Goal: Task Accomplishment & Management: Use online tool/utility

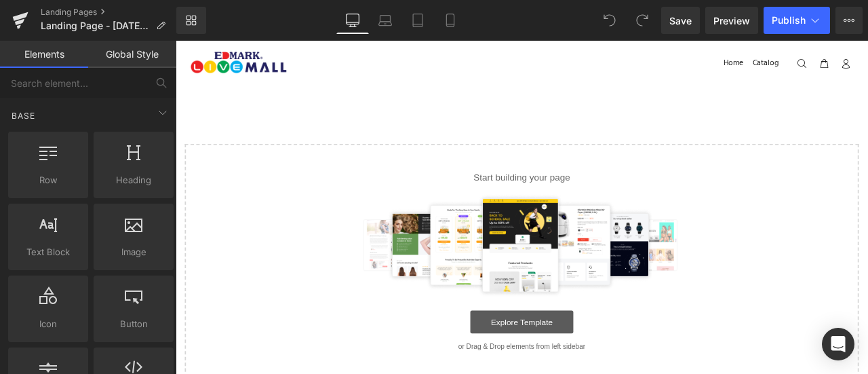
click at [598, 370] on link "Explore Template" at bounding box center [586, 373] width 122 height 27
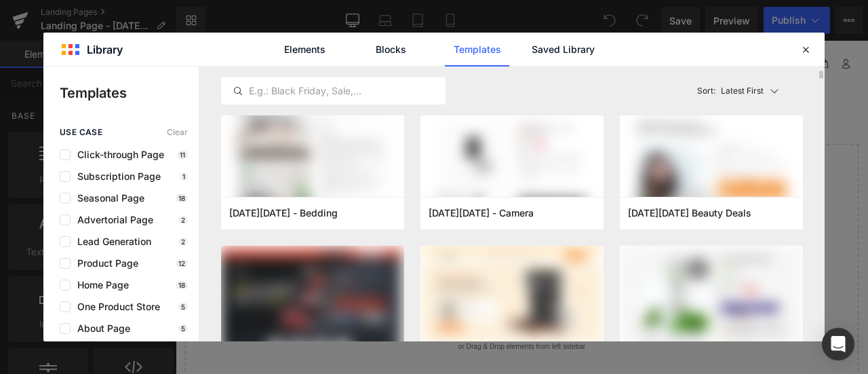
click at [485, 106] on div "Latest First Most View Latest First Sort: Latest First" at bounding box center [512, 90] width 582 height 49
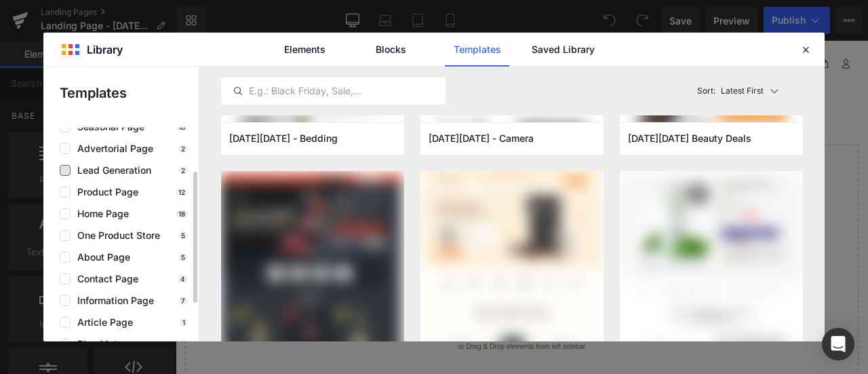
scroll to position [72, 0]
click at [129, 190] on span "Product Page" at bounding box center [105, 191] width 68 height 11
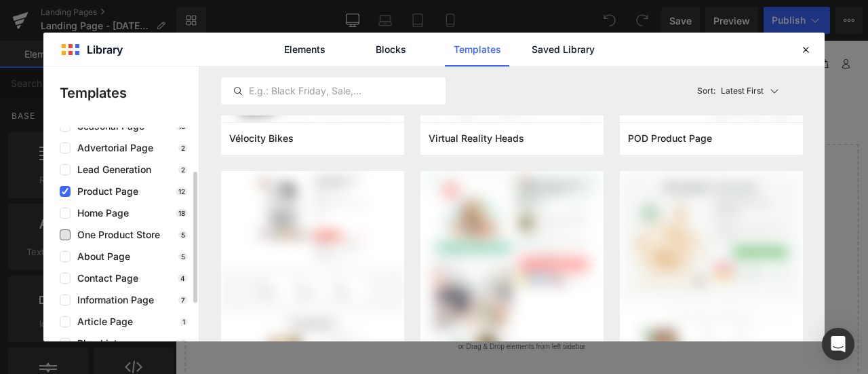
click at [125, 233] on span "One Product Store" at bounding box center [116, 234] width 90 height 11
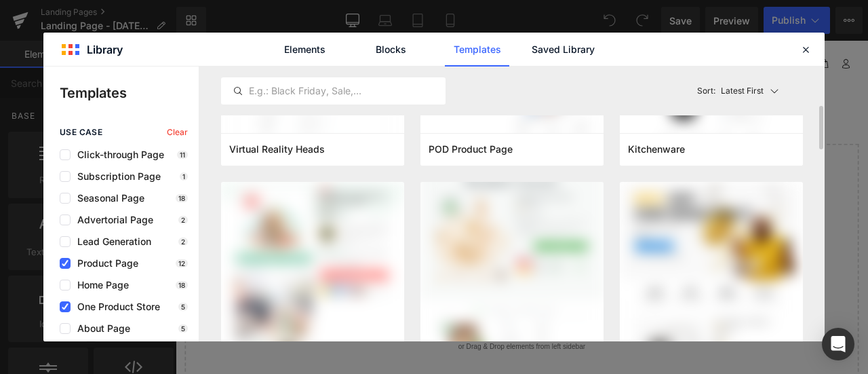
scroll to position [442, 0]
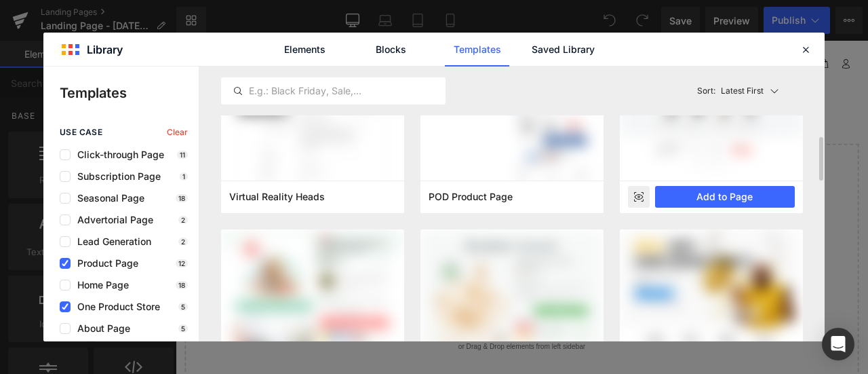
click at [636, 197] on rect at bounding box center [639, 197] width 22 height 22
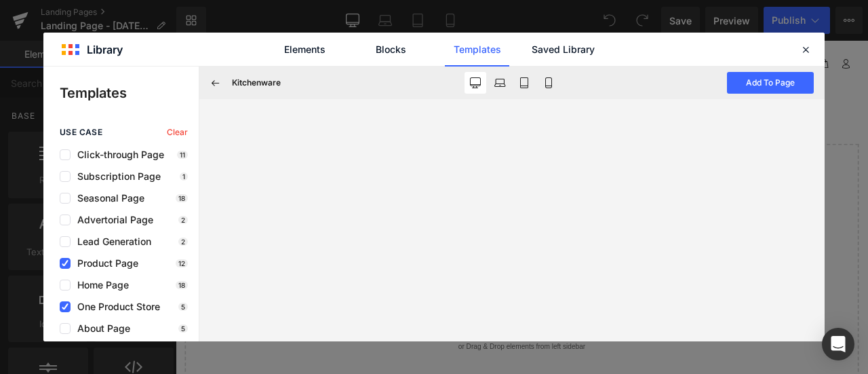
click at [745, 70] on div "Kitchenware Add To Page" at bounding box center [511, 82] width 625 height 33
click at [745, 79] on button "Add To Page" at bounding box center [770, 83] width 87 height 22
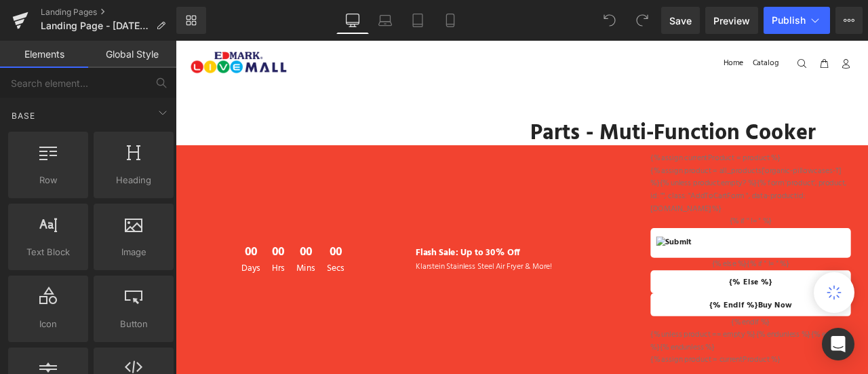
click at [549, 217] on div "Flash Sale: Up to 30% Off Klarstein Stainless Steel Air Fryer & More!" at bounding box center [585, 300] width 271 height 254
click at [450, 332] on div "Flash Sale: Up to 30% Off Klarstein Stainless Steel Air Fryer & More!" at bounding box center [585, 300] width 271 height 254
click at [224, 229] on div "00 Days 00 Hrs 00 Mins 00 Secs" at bounding box center [314, 300] width 271 height 254
click at [674, 144] on link "Parts - Muti-Function Cooker without Accessories" at bounding box center [787, 167] width 383 height 62
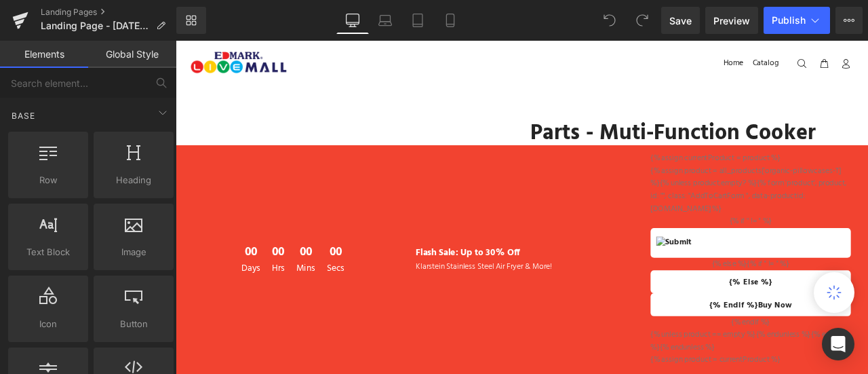
click at [674, 144] on link "Parts - Muti-Function Cooker without Accessories" at bounding box center [787, 167] width 383 height 62
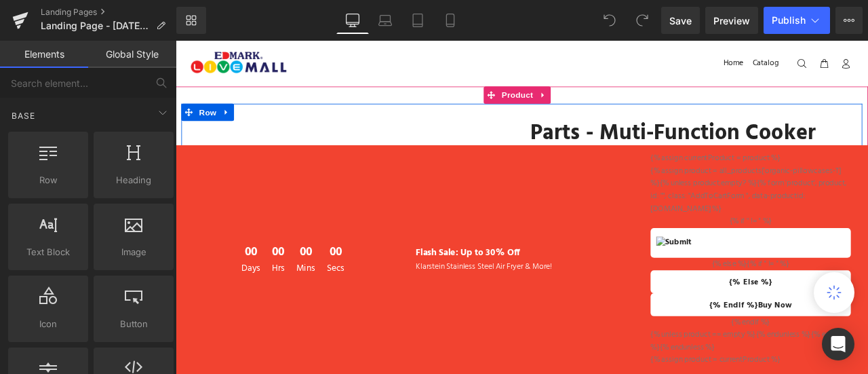
click at [834, 297] on icon at bounding box center [834, 293] width 18 height 18
click at [587, 293] on p "Flash Sale: Up to 30% Off" at bounding box center [586, 293] width 251 height 18
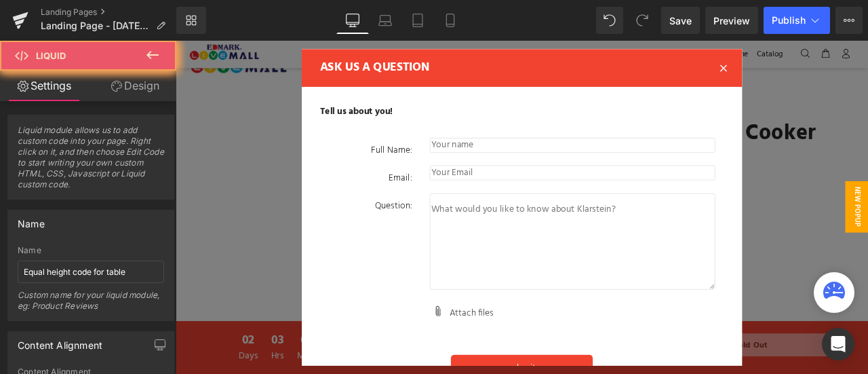
click at [868, 92] on div at bounding box center [586, 238] width 821 height 395
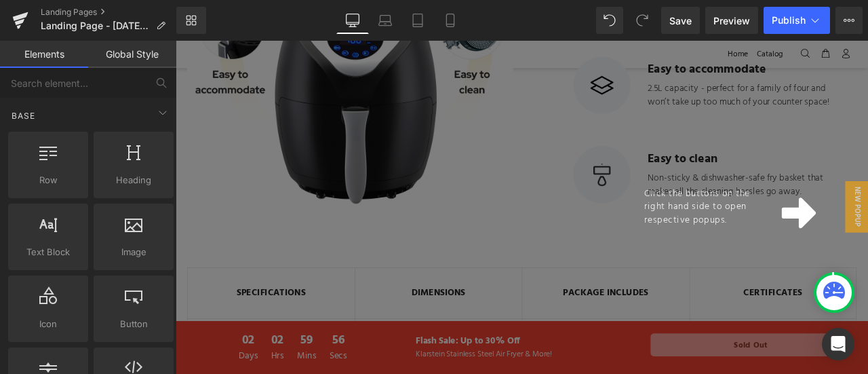
click at [444, 373] on div "Click the buttons on the right hand side to open respective popups." at bounding box center [586, 238] width 821 height 395
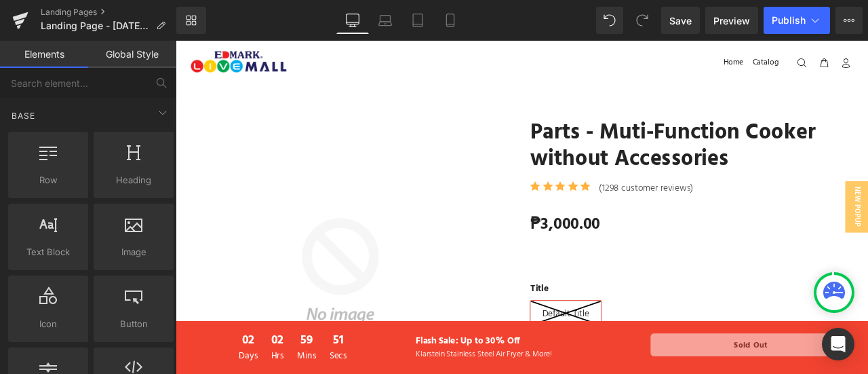
scroll to position [0, 0]
click at [359, 279] on img at bounding box center [371, 314] width 357 height 357
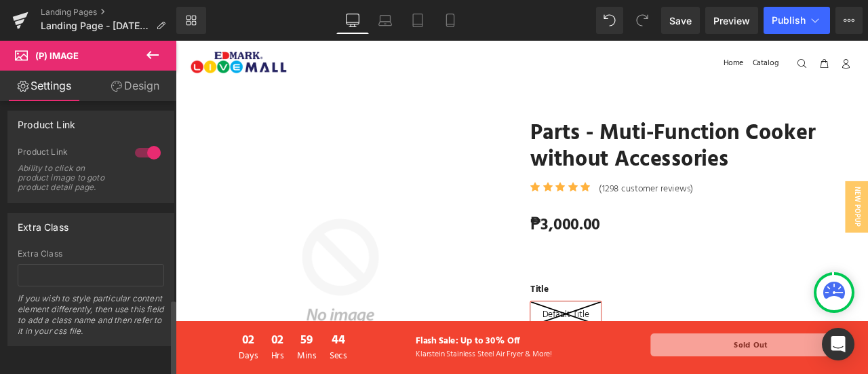
scroll to position [701, 0]
click at [85, 264] on input "text" at bounding box center [91, 275] width 147 height 22
drag, startPoint x: 358, startPoint y: 128, endPoint x: 222, endPoint y: 132, distance: 136.4
click at [176, 41] on div at bounding box center [176, 41] width 0 height 0
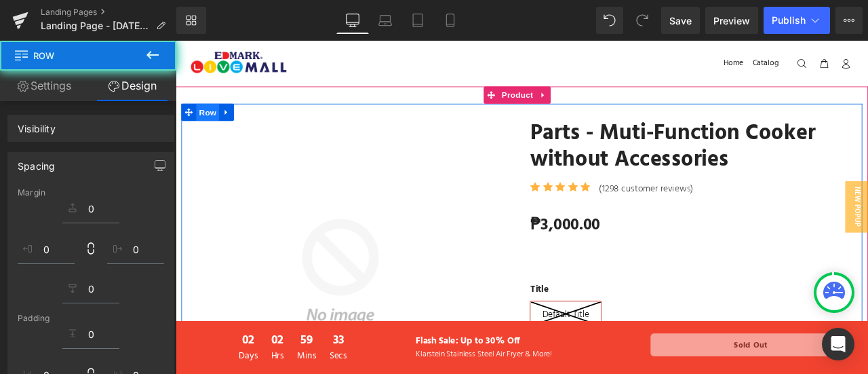
click at [205, 128] on span "Row" at bounding box center [213, 125] width 27 height 20
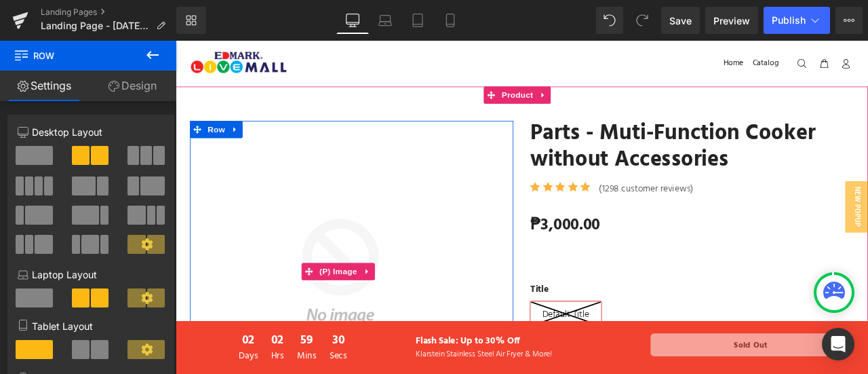
click at [257, 174] on img at bounding box center [371, 314] width 357 height 357
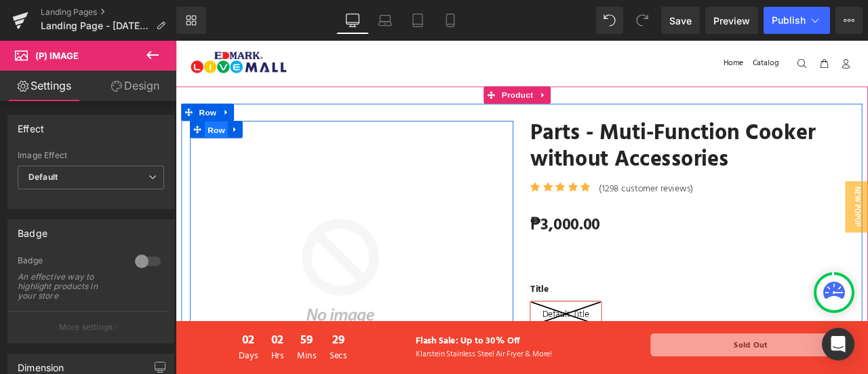
click at [221, 138] on span "Row" at bounding box center [223, 146] width 27 height 20
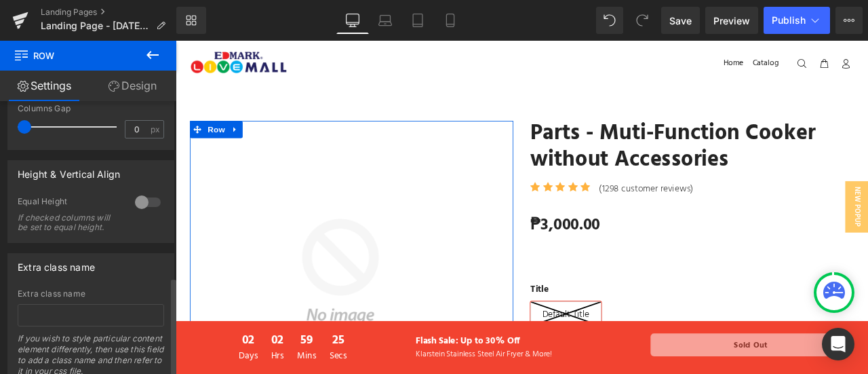
scroll to position [503, 0]
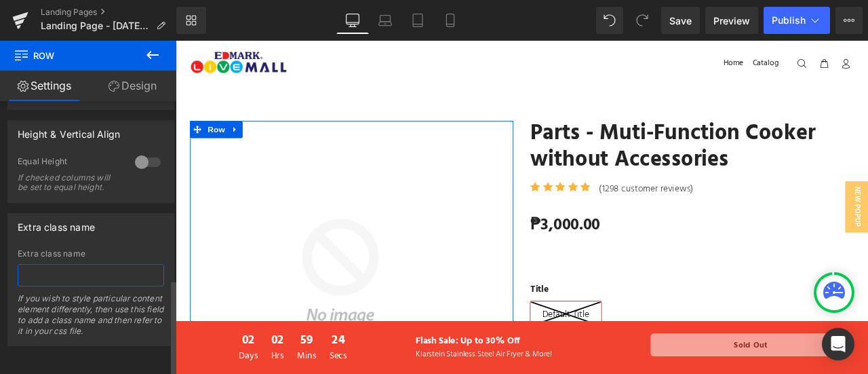
click at [76, 264] on input "text" at bounding box center [91, 275] width 147 height 22
type input "sticky-row"
click at [75, 315] on div "If you wish to style particular content element differently, then use this fiel…" at bounding box center [91, 319] width 147 height 52
click at [117, 86] on link "Design" at bounding box center [132, 86] width 88 height 31
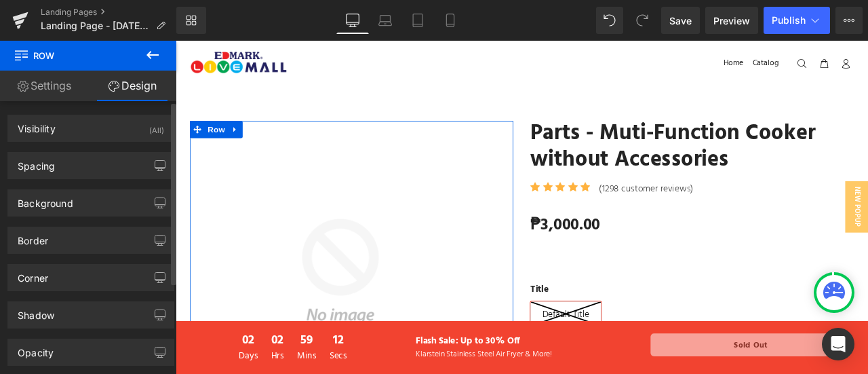
scroll to position [0, 0]
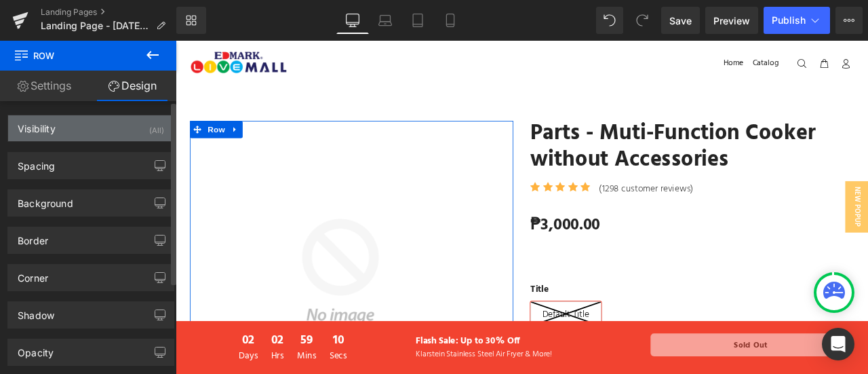
click at [110, 134] on div "Visibility (All)" at bounding box center [90, 128] width 165 height 26
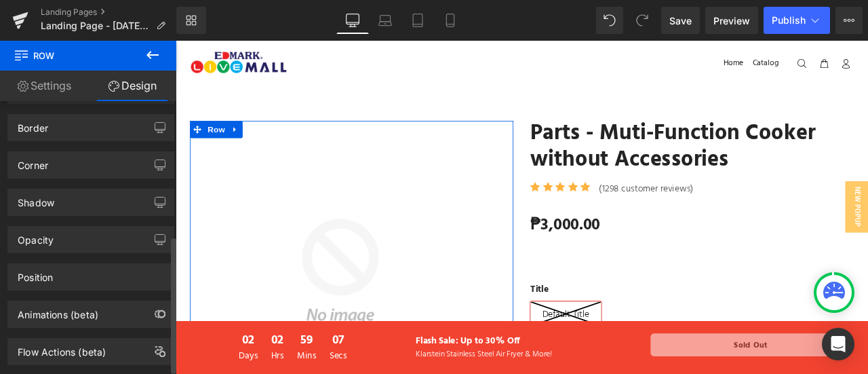
scroll to position [275, 0]
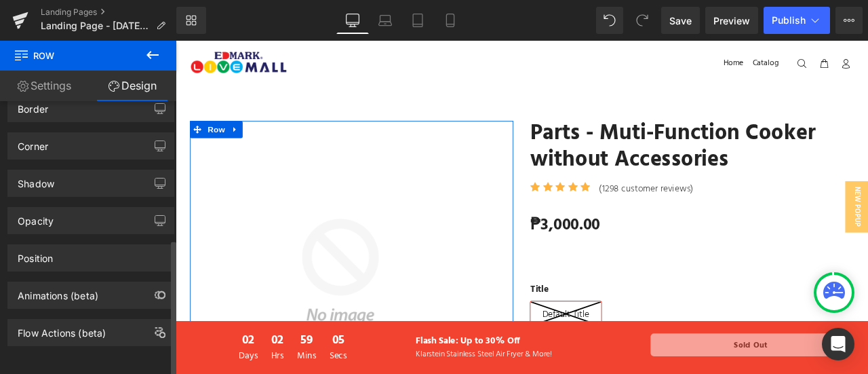
click at [89, 271] on div "Animations (beta)" at bounding box center [91, 289] width 182 height 37
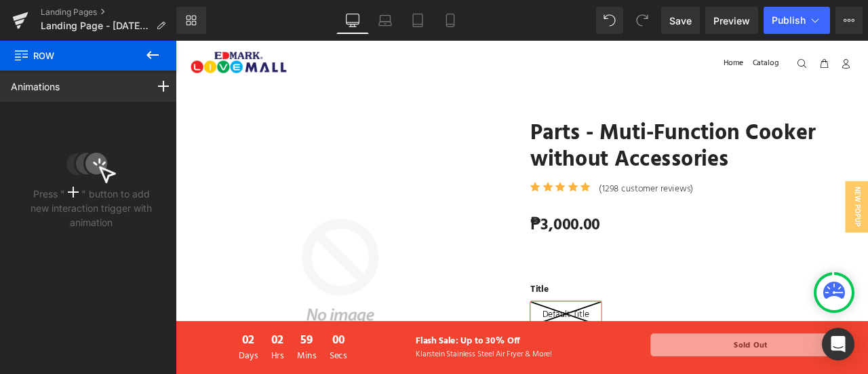
click at [140, 52] on button at bounding box center [152, 56] width 47 height 30
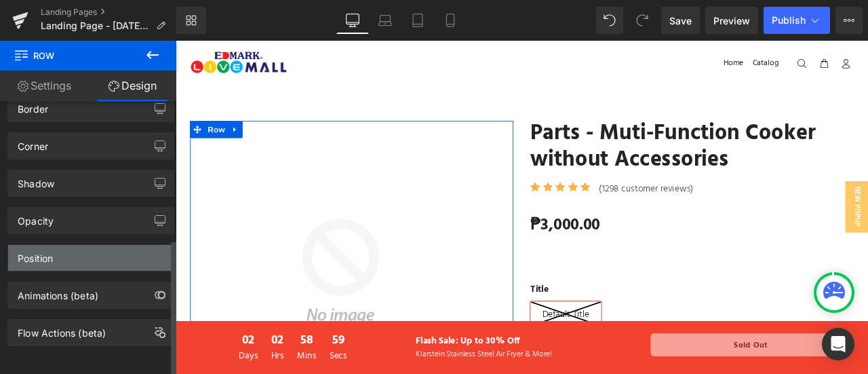
click at [69, 245] on div "Position" at bounding box center [90, 258] width 165 height 26
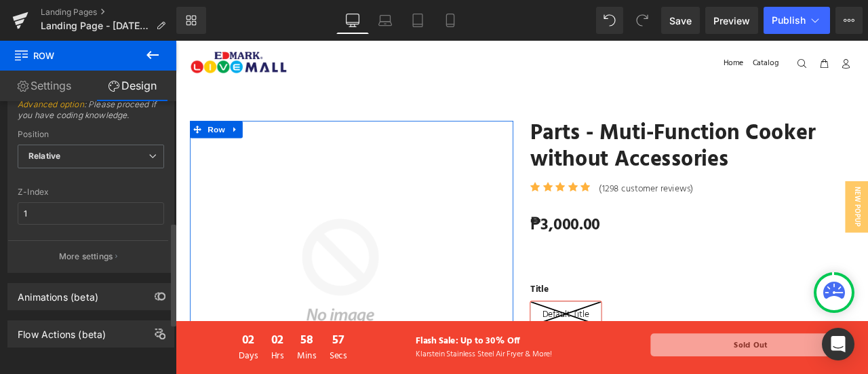
scroll to position [455, 0]
click at [95, 152] on span "Relative" at bounding box center [91, 155] width 147 height 24
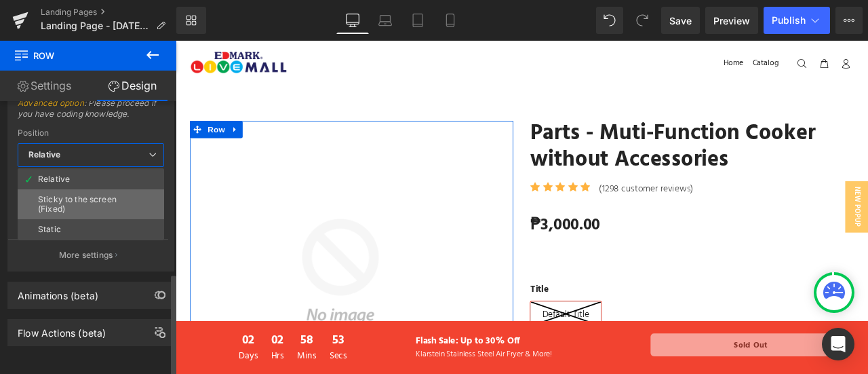
click at [102, 196] on div "Sticky to the screen (Fixed)" at bounding box center [91, 204] width 106 height 19
type input "99"
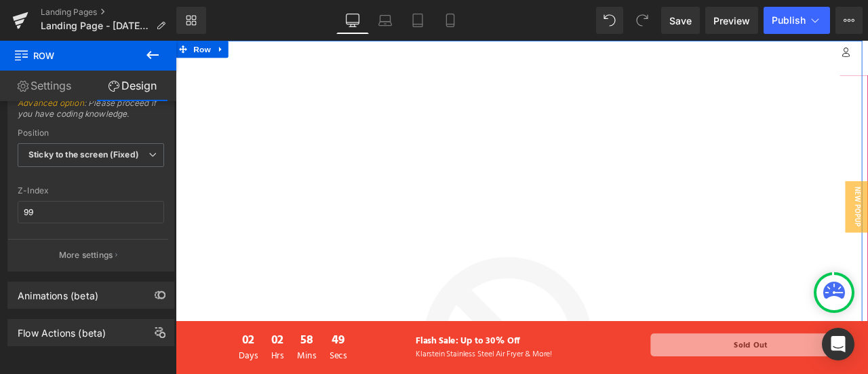
scroll to position [0, 0]
click at [123, 155] on span "Sticky to the screen (Fixed)" at bounding box center [91, 155] width 147 height 24
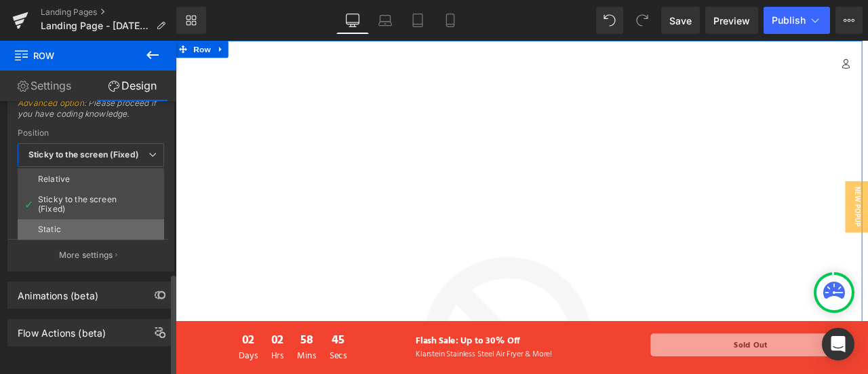
click at [109, 219] on li "Static" at bounding box center [91, 229] width 147 height 20
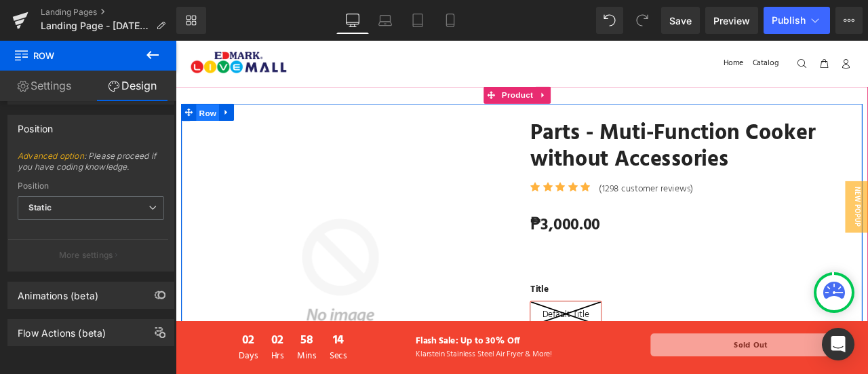
click at [214, 127] on span "Row" at bounding box center [213, 126] width 27 height 20
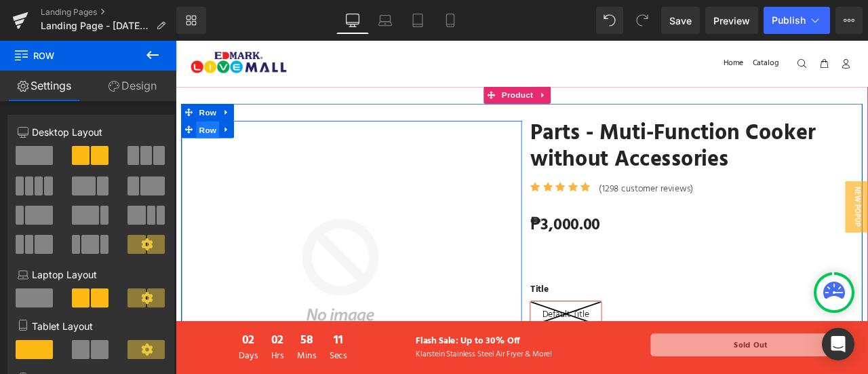
click at [214, 146] on span "Row" at bounding box center [213, 146] width 27 height 20
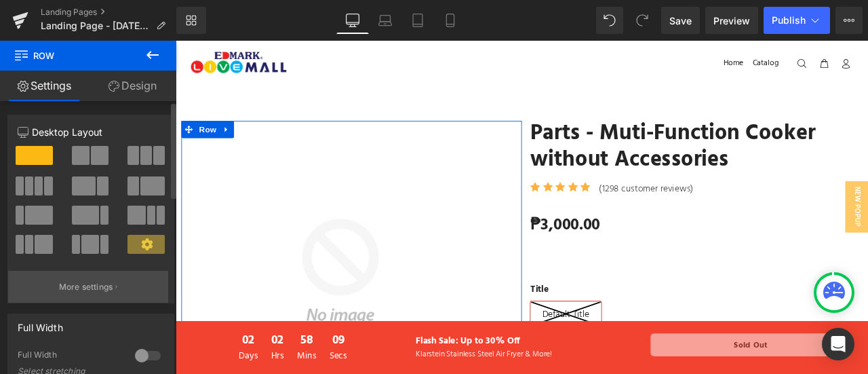
click at [88, 283] on p "More settings" at bounding box center [86, 287] width 54 height 12
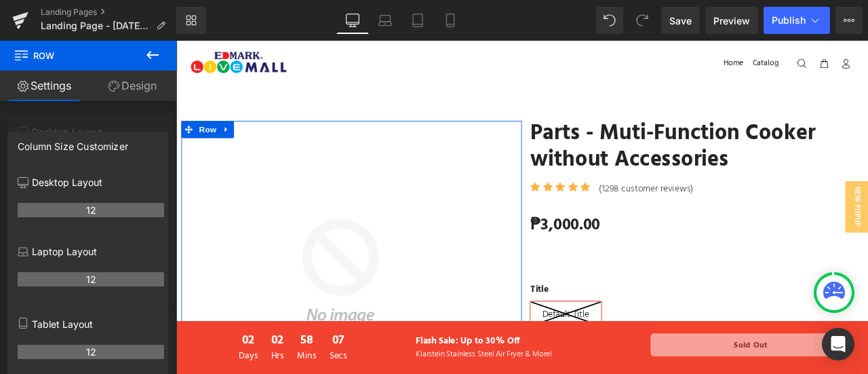
click at [133, 83] on link "Design" at bounding box center [132, 86] width 88 height 31
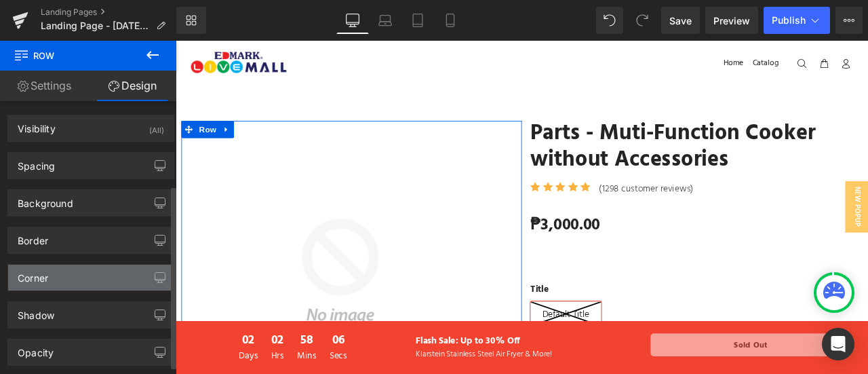
scroll to position [137, 0]
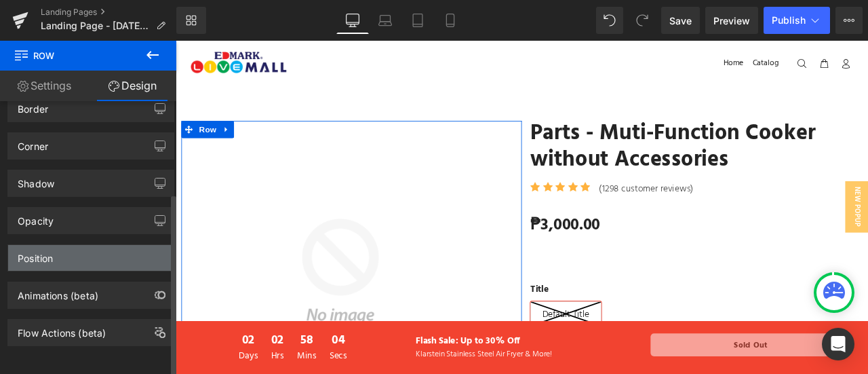
click at [88, 252] on div "Position" at bounding box center [90, 258] width 165 height 26
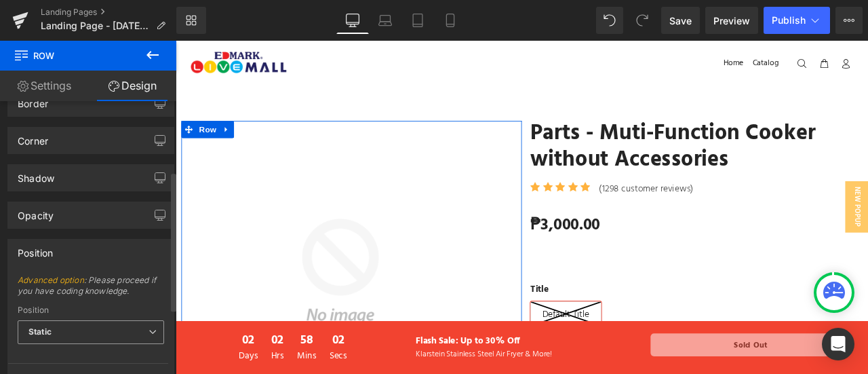
click at [89, 320] on span "Static" at bounding box center [91, 332] width 147 height 24
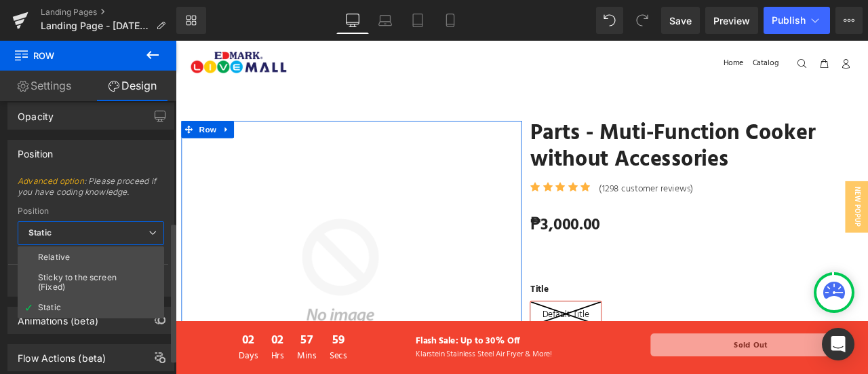
scroll to position [266, 0]
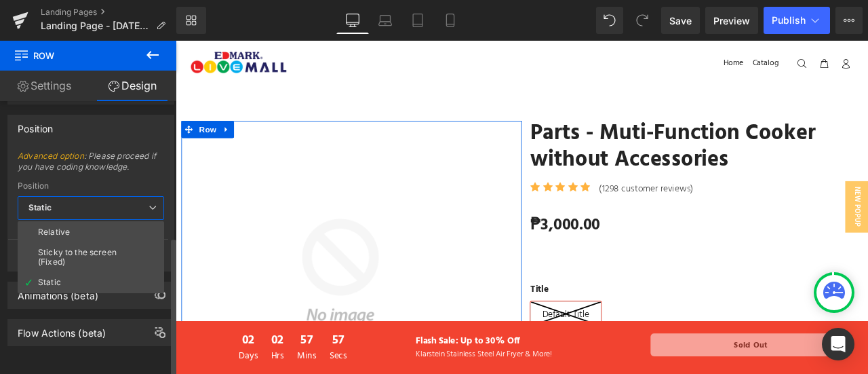
click at [138, 181] on div "Position" at bounding box center [91, 185] width 147 height 9
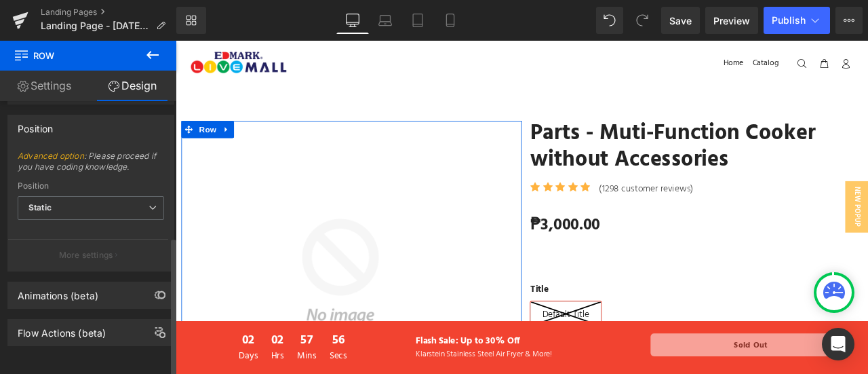
click at [65, 151] on link "Advanced option" at bounding box center [51, 156] width 66 height 10
click at [66, 151] on link "Advanced option" at bounding box center [51, 156] width 66 height 10
click at [83, 249] on p "More settings" at bounding box center [86, 255] width 54 height 12
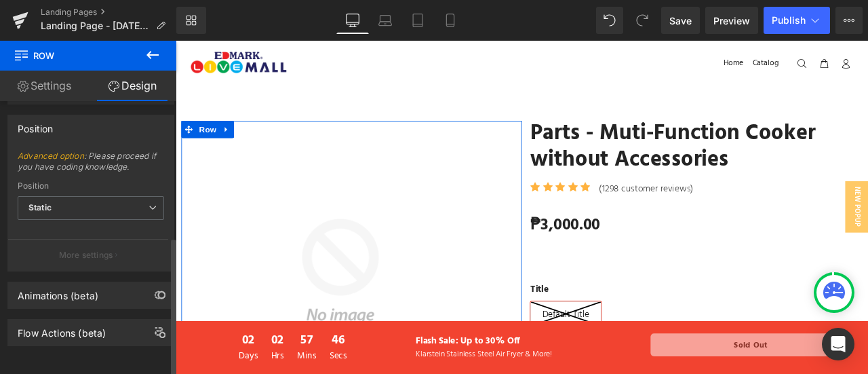
click at [104, 184] on div "Position Static Relative Sticky to the screen (Fixed) Static" at bounding box center [91, 208] width 147 height 54
click at [62, 151] on link "Advanced option" at bounding box center [51, 156] width 66 height 10
click at [92, 196] on span "Static" at bounding box center [91, 208] width 147 height 24
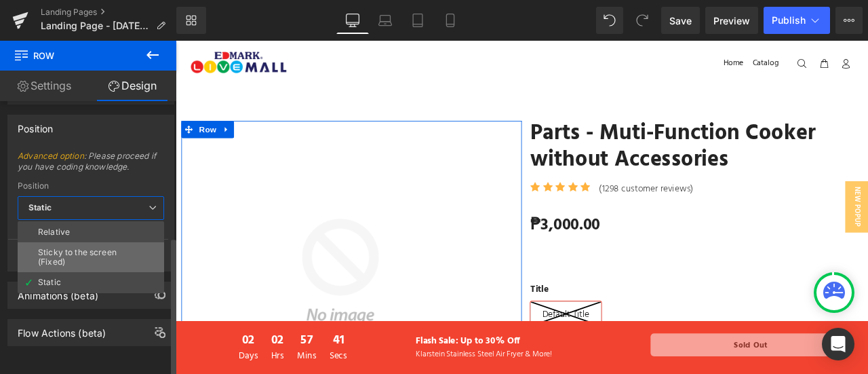
click at [98, 248] on div "Sticky to the screen (Fixed)" at bounding box center [91, 257] width 106 height 19
type input "99"
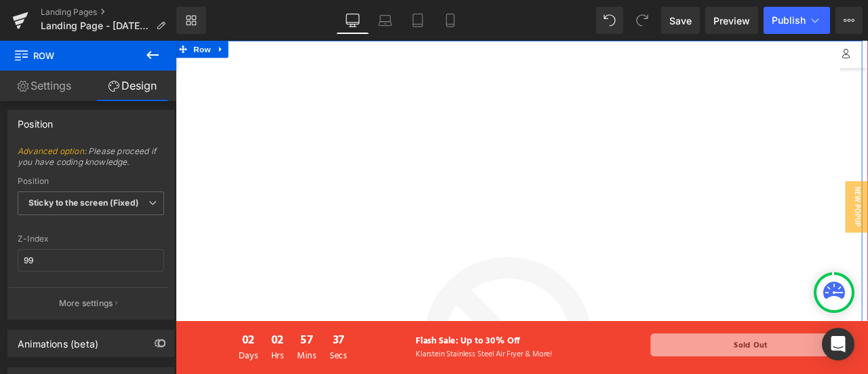
scroll to position [42, 0]
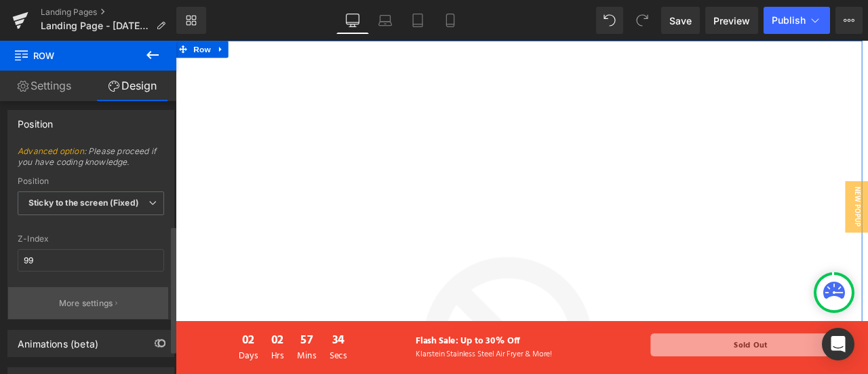
click at [87, 297] on p "More settings" at bounding box center [86, 303] width 54 height 12
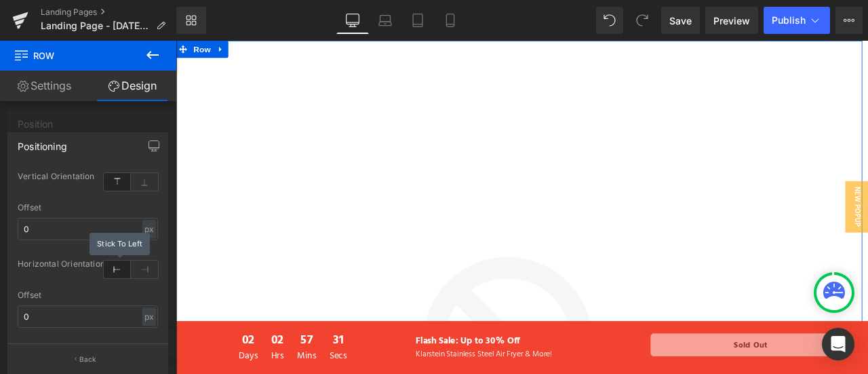
click at [120, 267] on icon at bounding box center [117, 269] width 27 height 18
drag, startPoint x: 81, startPoint y: 216, endPoint x: 81, endPoint y: 224, distance: 7.5
click at [81, 224] on div "Offset 0 px % px" at bounding box center [88, 229] width 140 height 53
click at [81, 224] on input "0" at bounding box center [88, 229] width 140 height 22
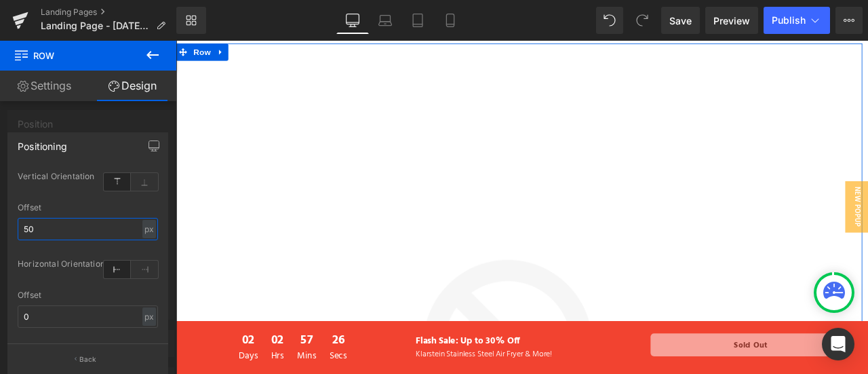
type input "500"
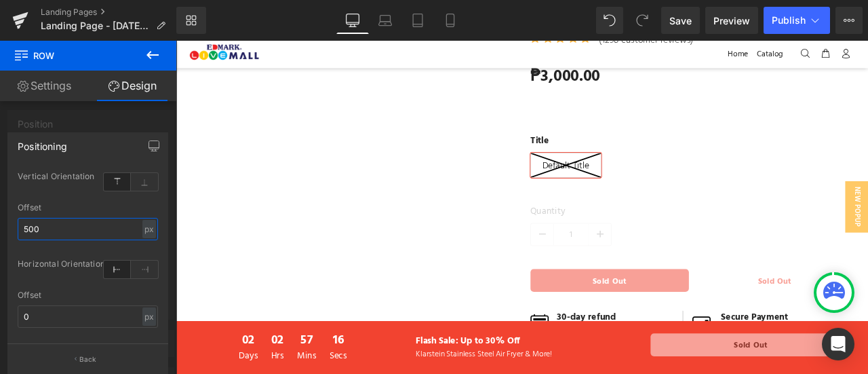
scroll to position [176, 0]
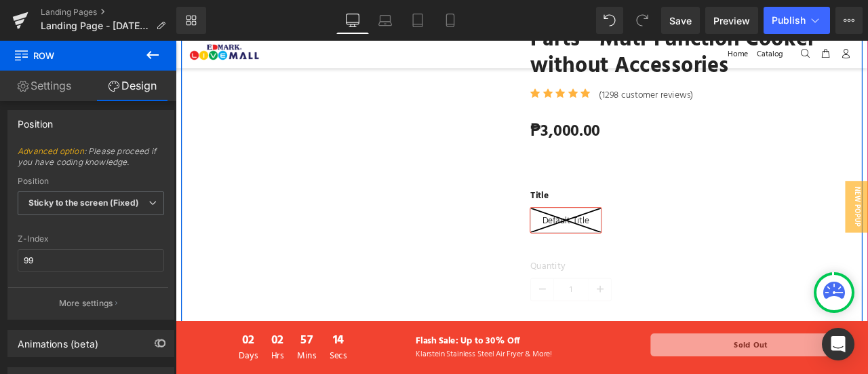
scroll to position [0, 0]
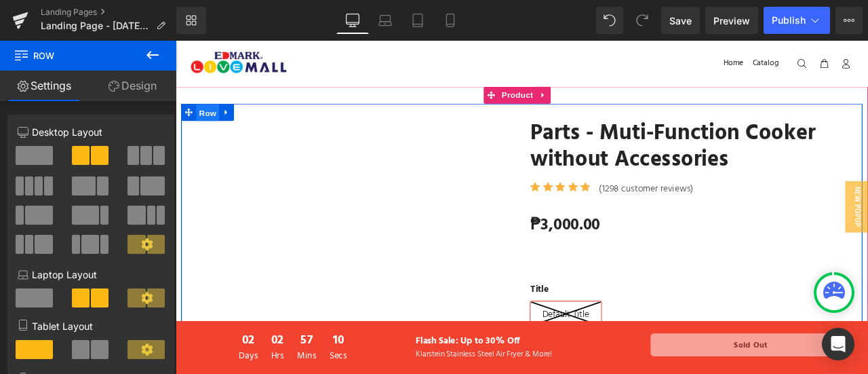
click at [208, 119] on span "Row" at bounding box center [213, 126] width 27 height 20
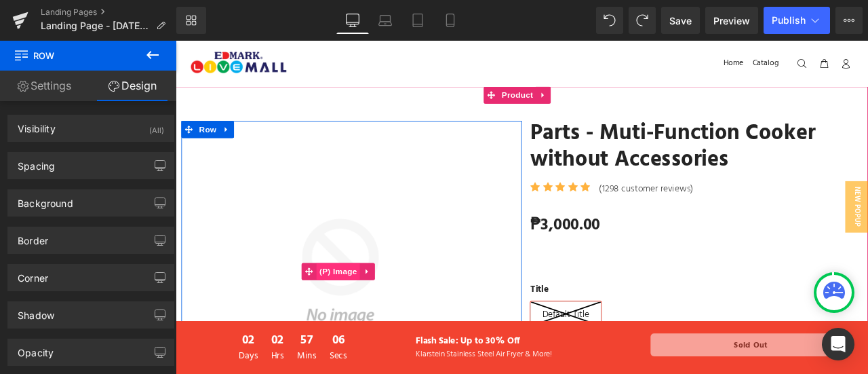
click at [386, 309] on span "(P) Image" at bounding box center [369, 314] width 52 height 20
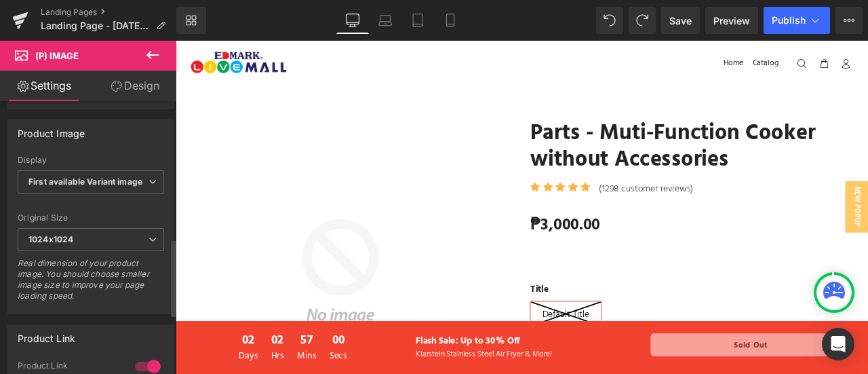
scroll to position [486, 0]
click at [85, 176] on b "First available Variant image" at bounding box center [85, 181] width 114 height 10
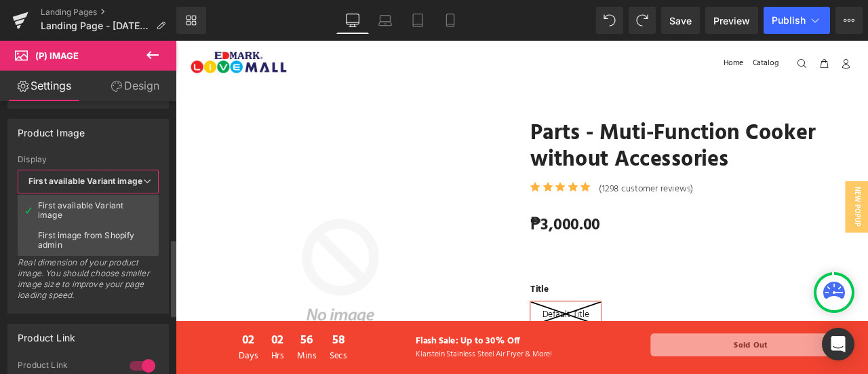
click at [85, 176] on b "First available Variant image" at bounding box center [85, 181] width 114 height 10
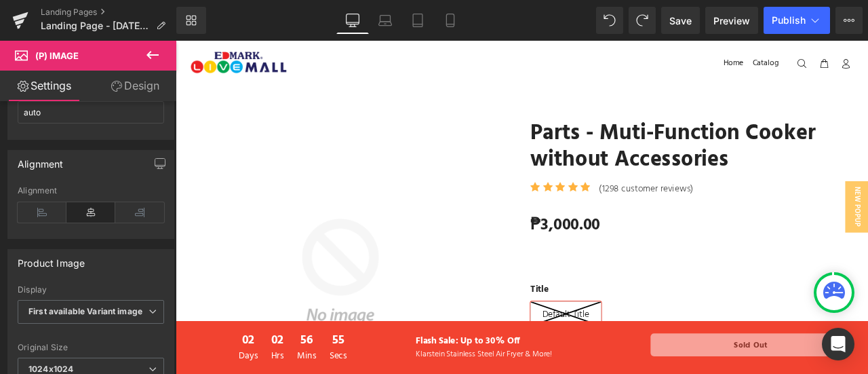
scroll to position [349, 0]
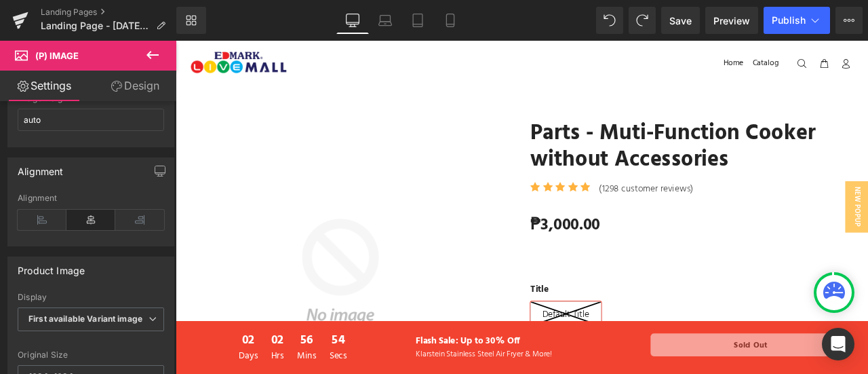
click at [688, 138] on link "Parts - Muti-Function Cooker without Accessories" at bounding box center [787, 167] width 383 height 62
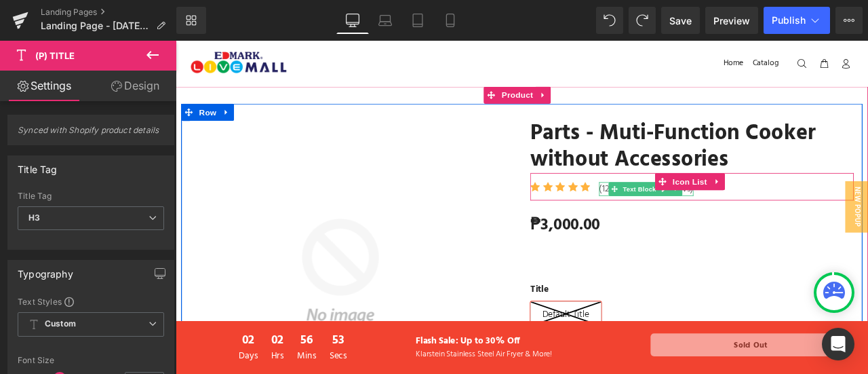
click at [693, 212] on icon at bounding box center [696, 216] width 7 height 8
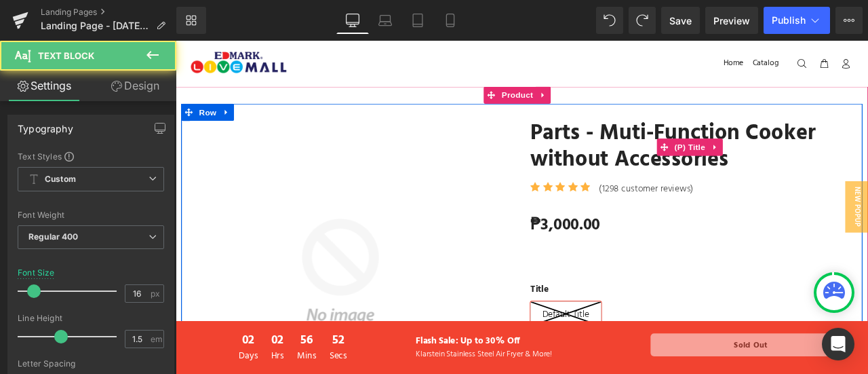
click at [693, 149] on link "Parts - Muti-Function Cooker without Accessories" at bounding box center [787, 167] width 383 height 62
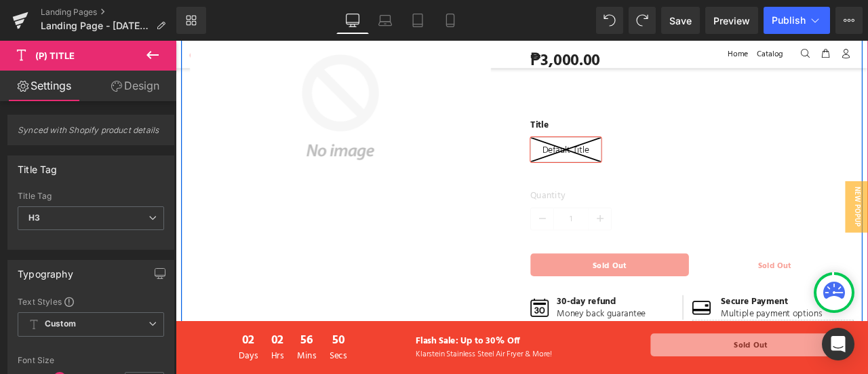
scroll to position [210, 0]
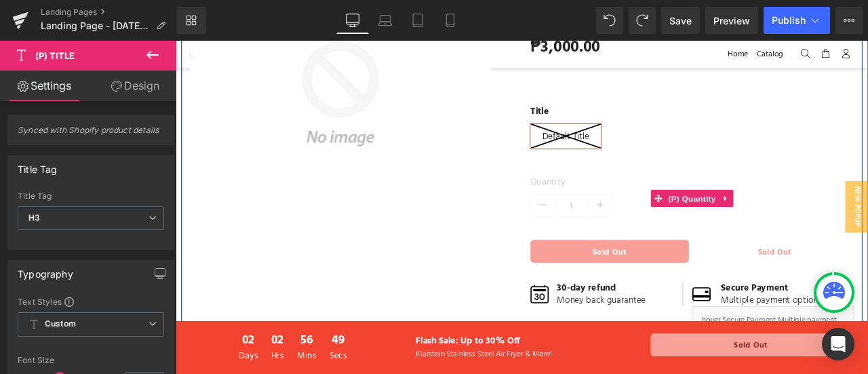
click at [636, 222] on div "1" at bounding box center [644, 235] width 96 height 27
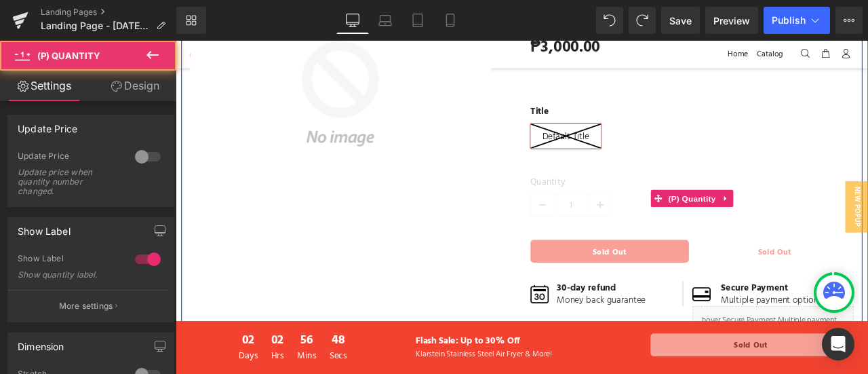
click at [636, 208] on label "Quantity" at bounding box center [787, 212] width 383 height 22
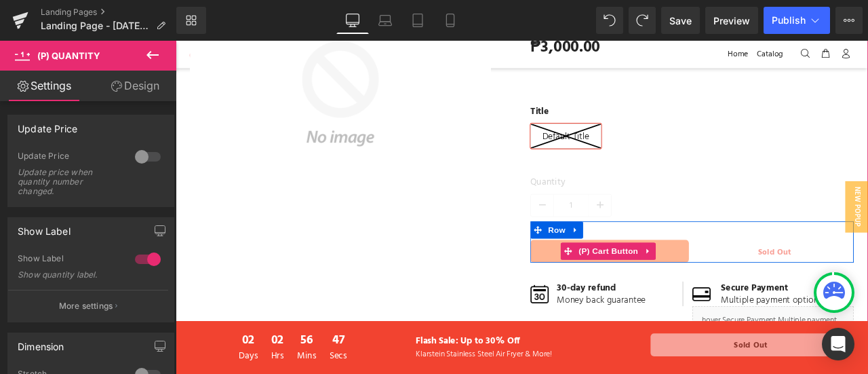
click at [650, 296] on span "(P) Cart Button" at bounding box center [688, 290] width 77 height 20
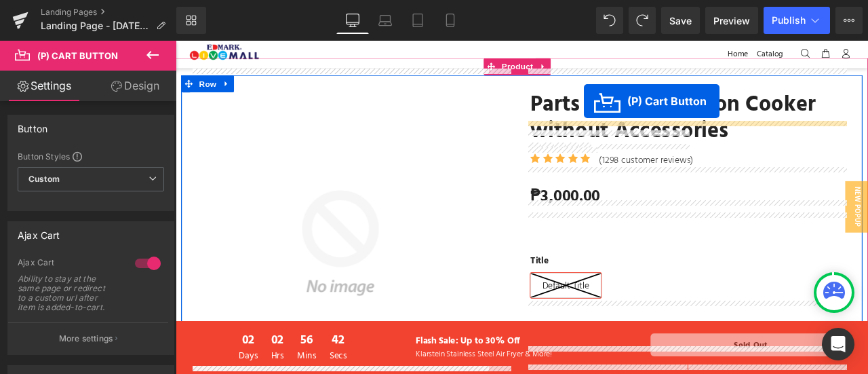
scroll to position [0, 0]
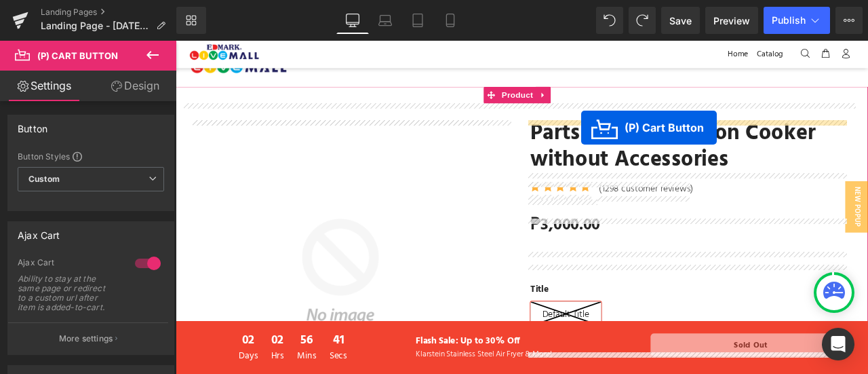
drag, startPoint x: 692, startPoint y: 287, endPoint x: 657, endPoint y: 144, distance: 147.4
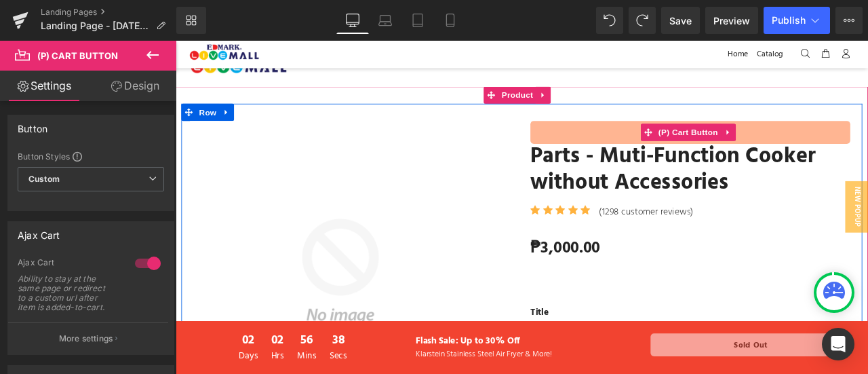
click at [743, 138] on button "Sold Out" at bounding box center [785, 149] width 379 height 27
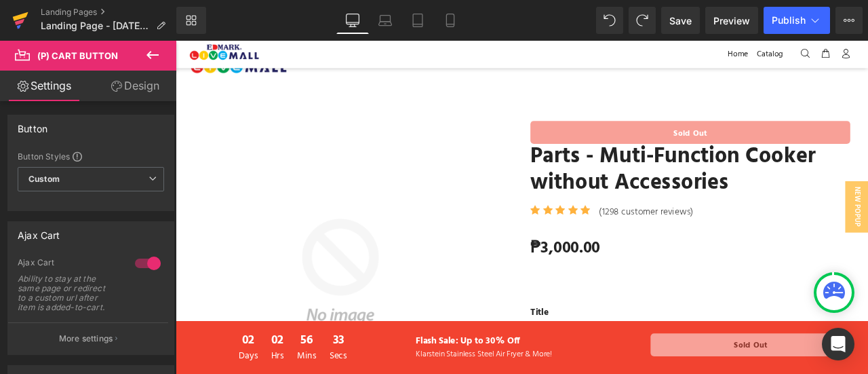
click at [24, 20] on icon at bounding box center [20, 20] width 16 height 34
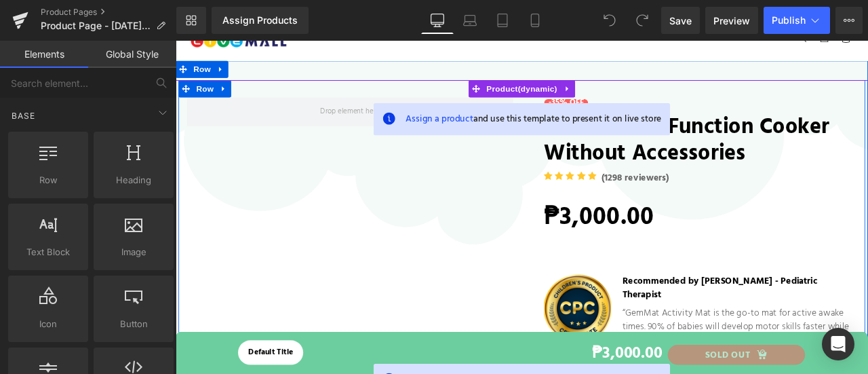
scroll to position [24, 0]
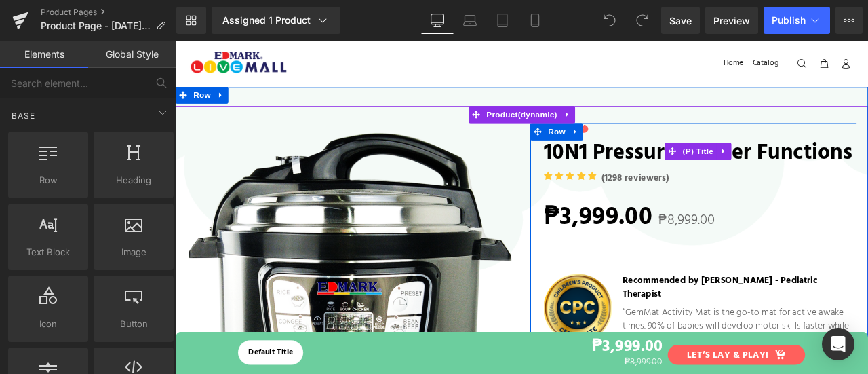
click at [671, 170] on link "10N1 Pressure Cooker Functions" at bounding box center [795, 171] width 366 height 37
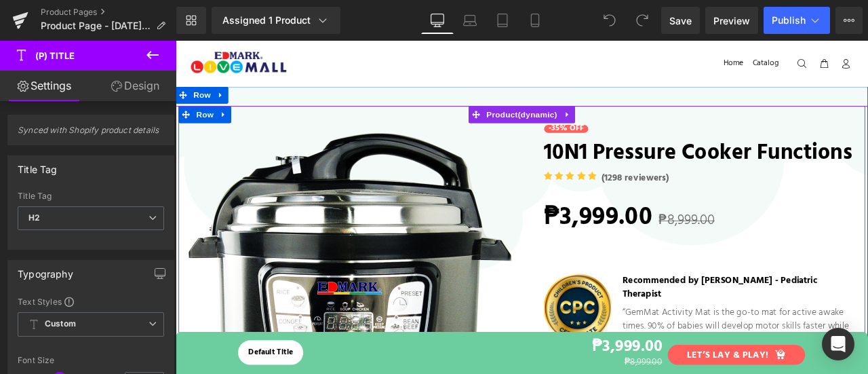
click at [442, 208] on img at bounding box center [383, 362] width 384 height 425
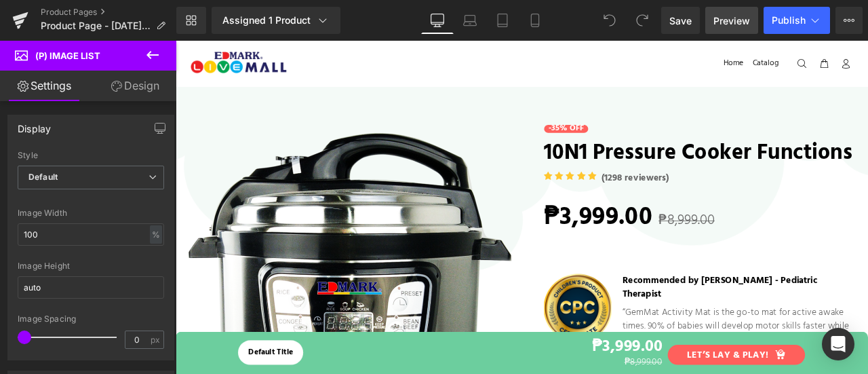
click at [730, 22] on span "Preview" at bounding box center [732, 21] width 37 height 14
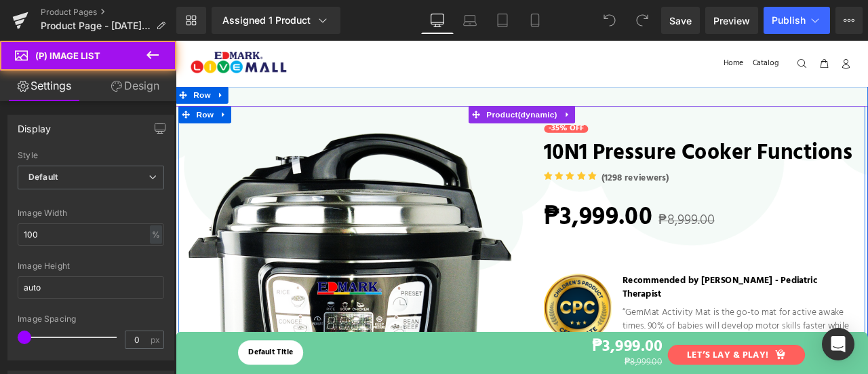
click at [297, 191] on img at bounding box center [383, 362] width 384 height 425
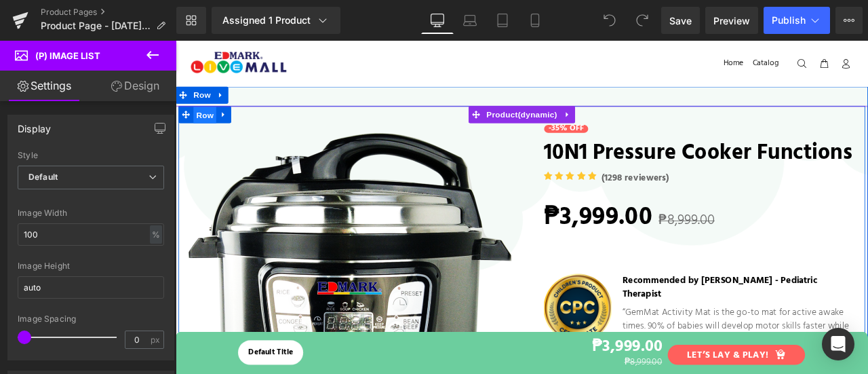
click at [211, 131] on span "Row" at bounding box center [210, 129] width 27 height 20
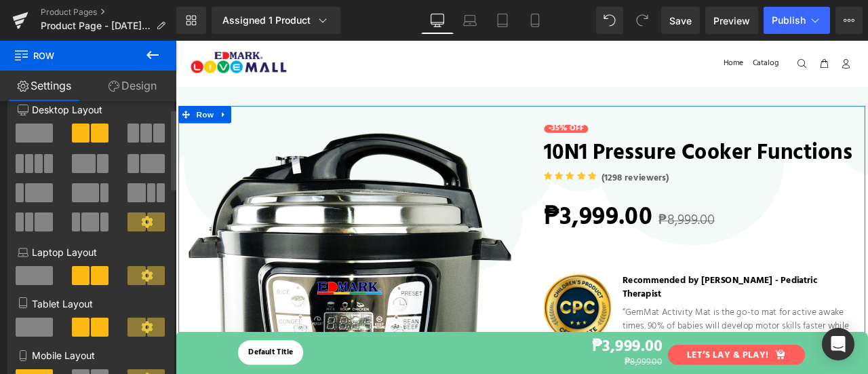
scroll to position [27, 0]
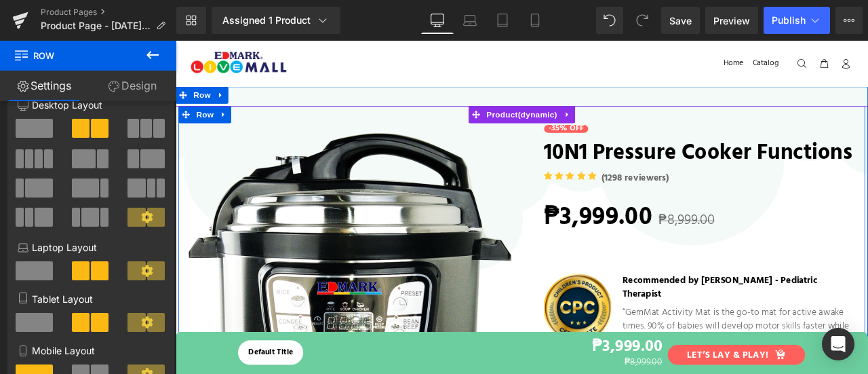
click at [300, 213] on img at bounding box center [383, 362] width 384 height 425
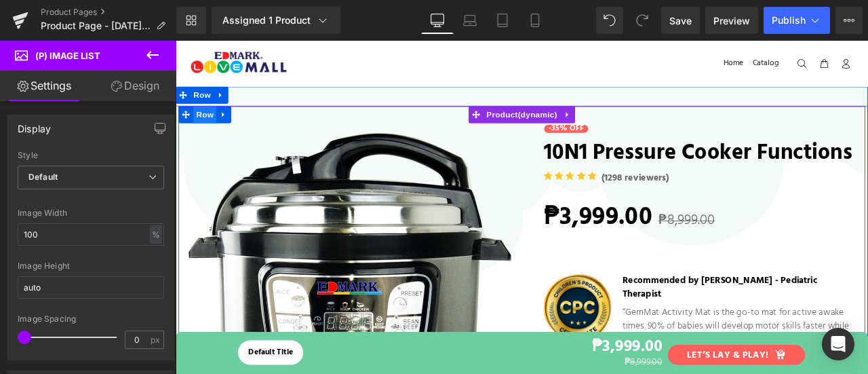
click at [209, 132] on span "Row" at bounding box center [210, 128] width 27 height 20
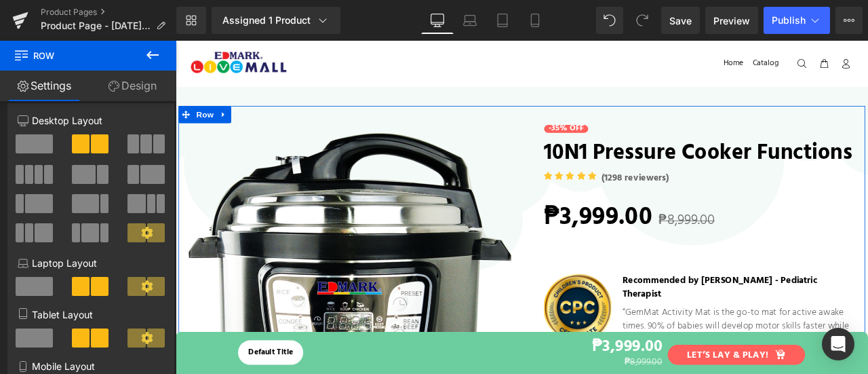
scroll to position [12, 0]
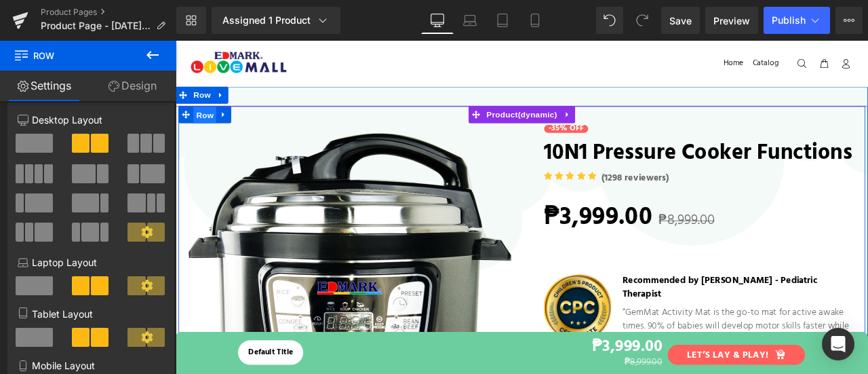
click at [208, 134] on span "Row" at bounding box center [210, 129] width 27 height 20
click at [260, 189] on img at bounding box center [383, 362] width 384 height 425
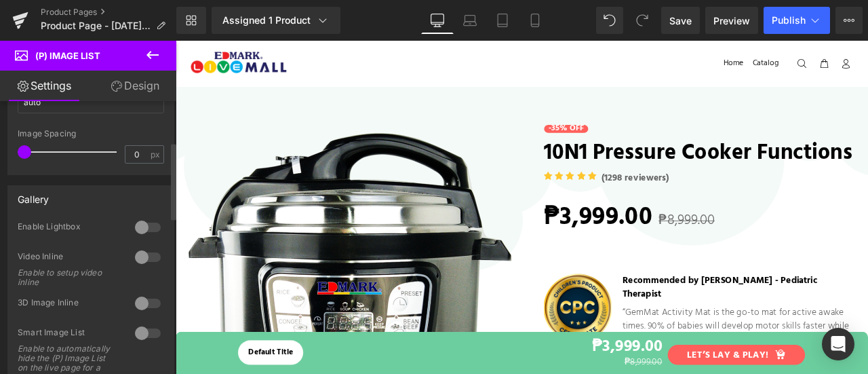
scroll to position [142, 0]
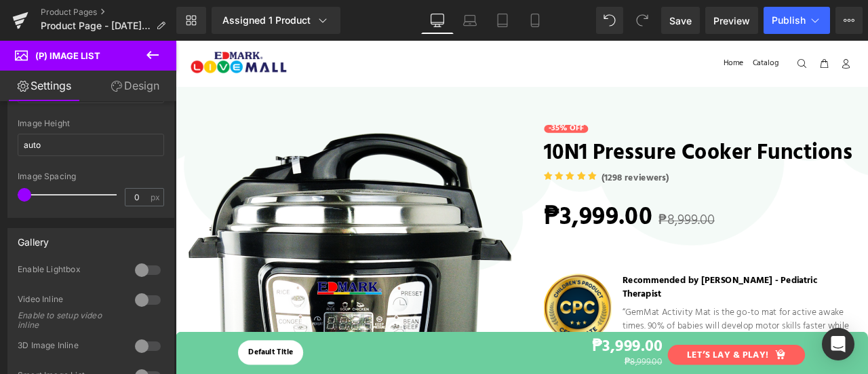
click at [130, 80] on link "Design" at bounding box center [135, 86] width 88 height 31
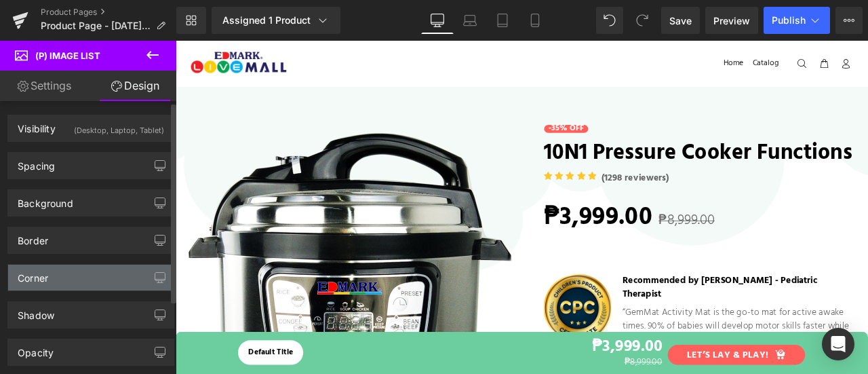
scroll to position [100, 0]
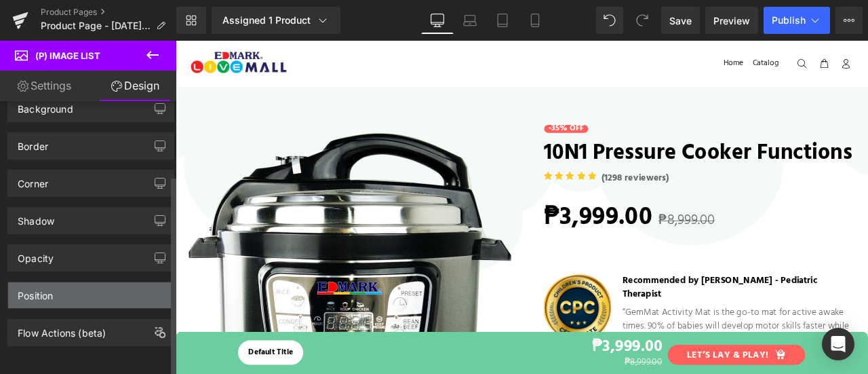
click at [78, 282] on div "Position" at bounding box center [90, 295] width 165 height 26
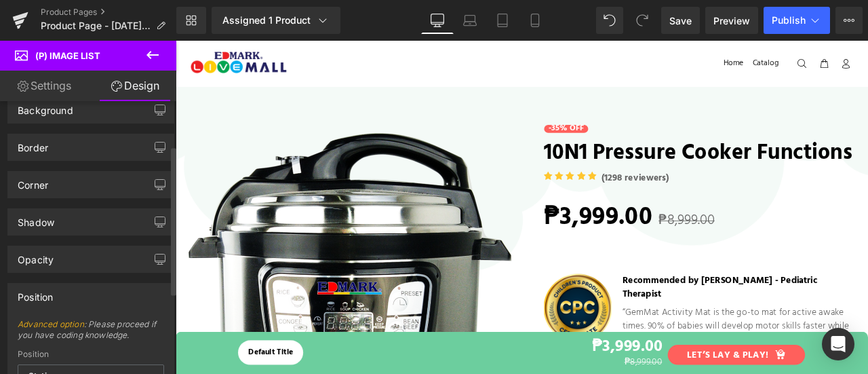
scroll to position [81, 0]
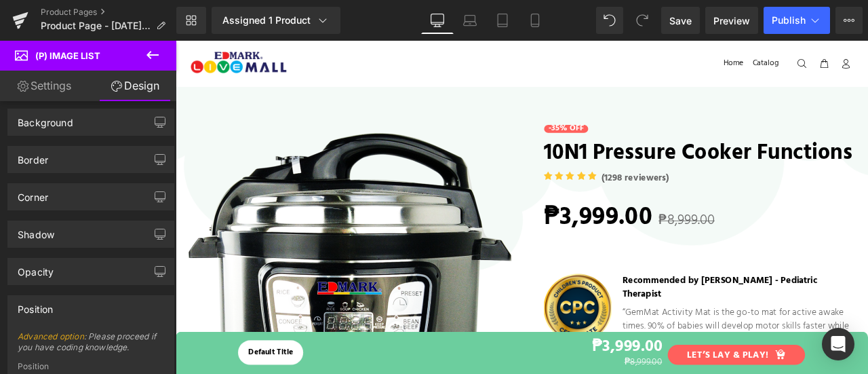
click at [63, 92] on link "Settings" at bounding box center [44, 86] width 88 height 31
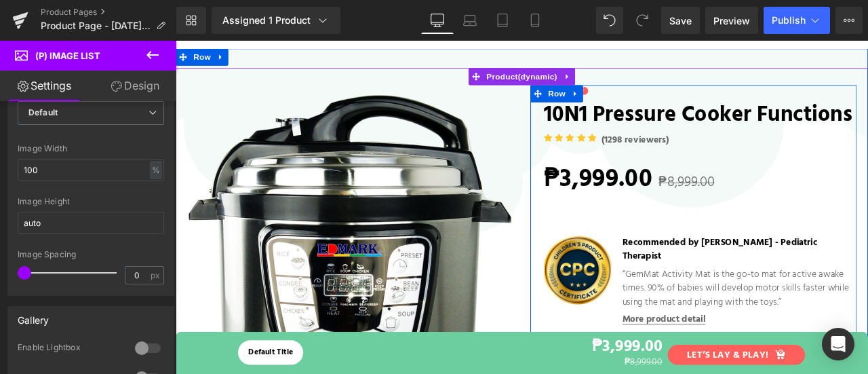
scroll to position [0, 0]
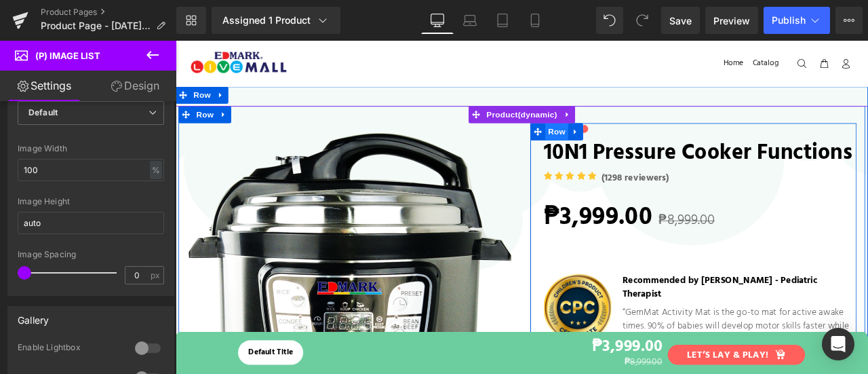
click at [626, 152] on span "Row" at bounding box center [627, 148] width 27 height 20
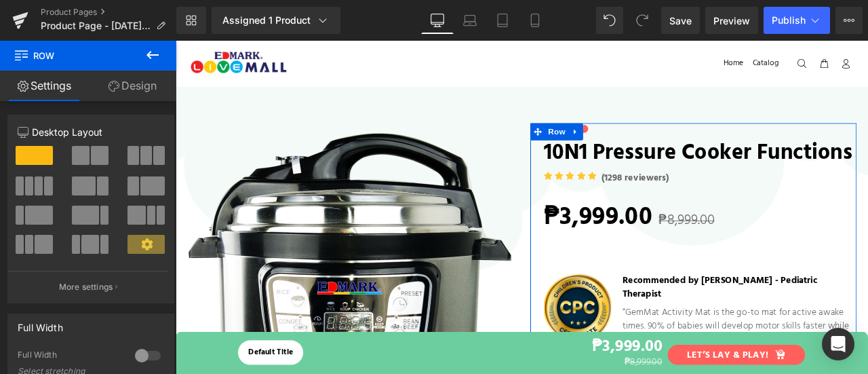
click at [128, 87] on link "Design" at bounding box center [132, 86] width 88 height 31
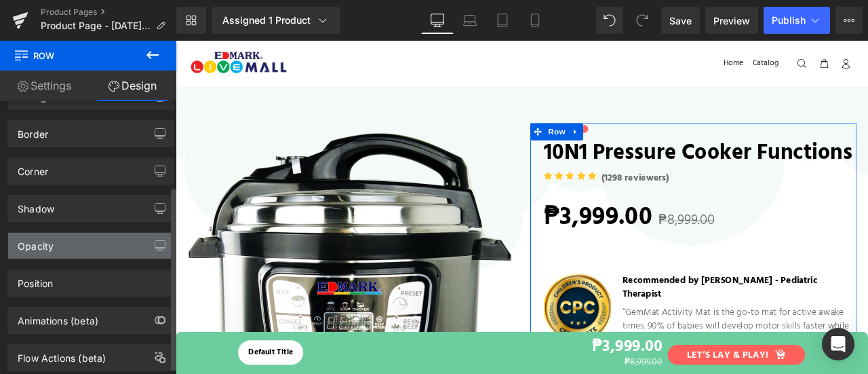
scroll to position [137, 0]
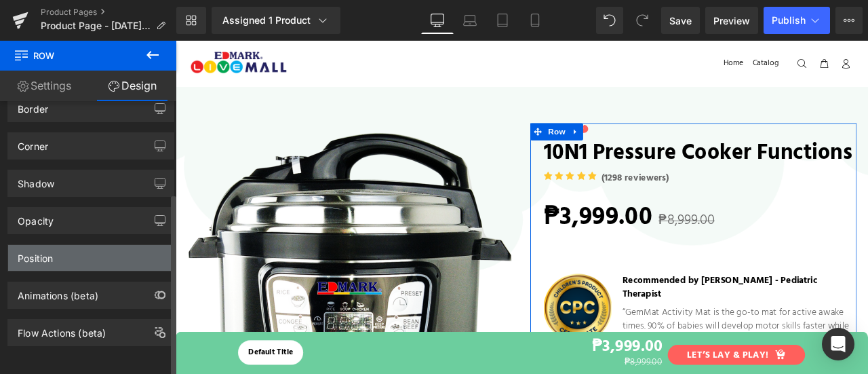
click at [77, 249] on div "Position" at bounding box center [90, 258] width 165 height 26
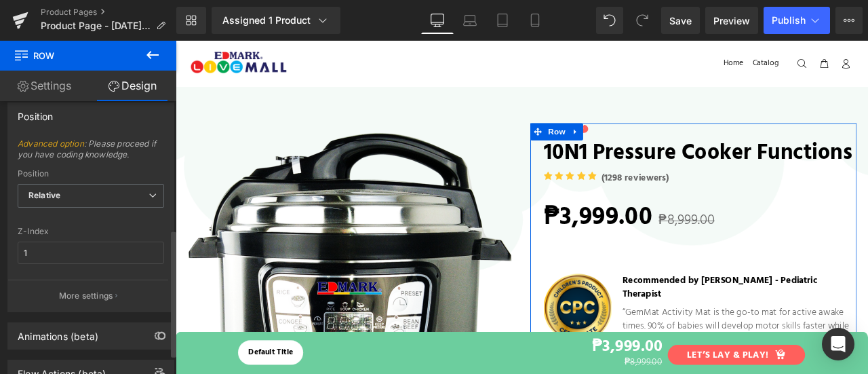
scroll to position [274, 0]
click at [106, 191] on span "Relative" at bounding box center [91, 195] width 147 height 24
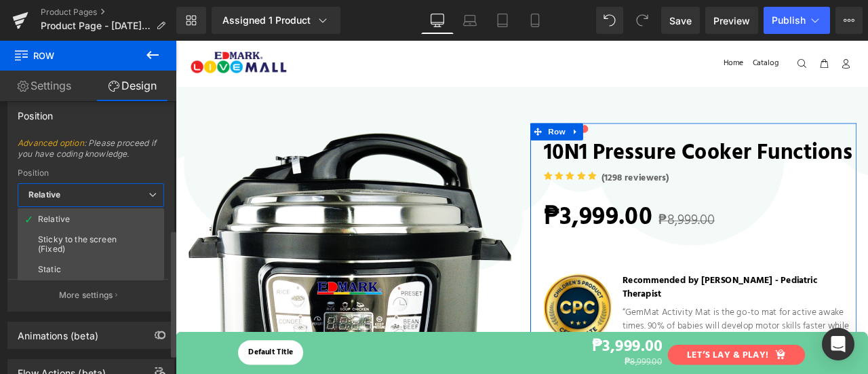
click at [106, 191] on span "Relative" at bounding box center [91, 195] width 147 height 24
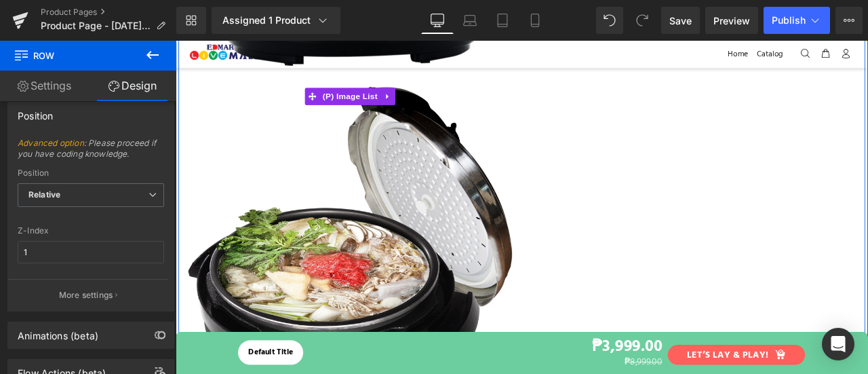
scroll to position [948, 0]
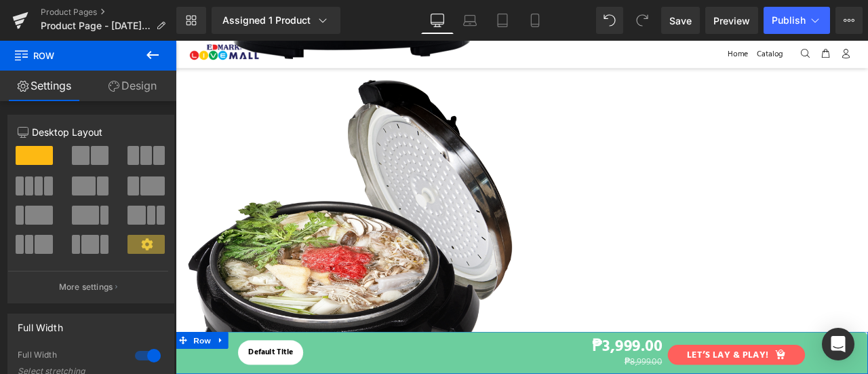
click at [153, 83] on link "Design" at bounding box center [132, 86] width 88 height 31
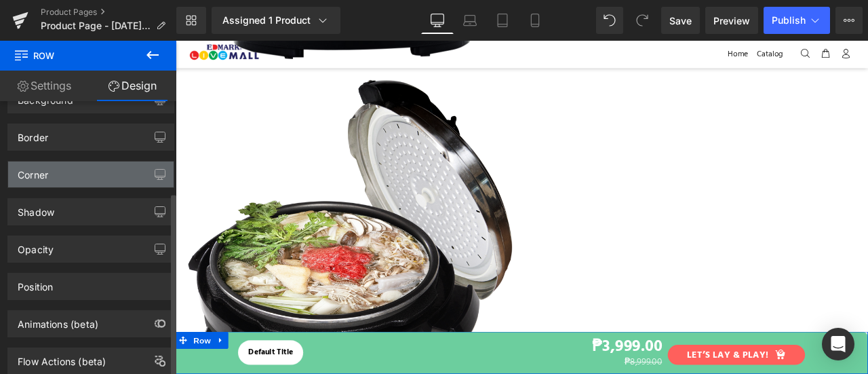
scroll to position [137, 0]
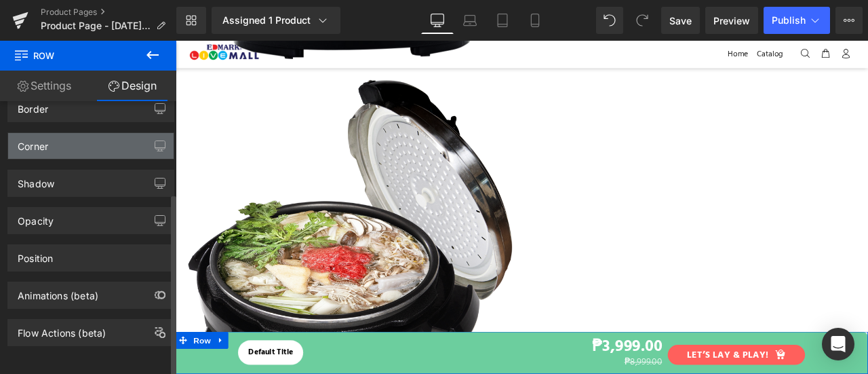
click at [74, 282] on div "Animations (beta)" at bounding box center [58, 291] width 81 height 19
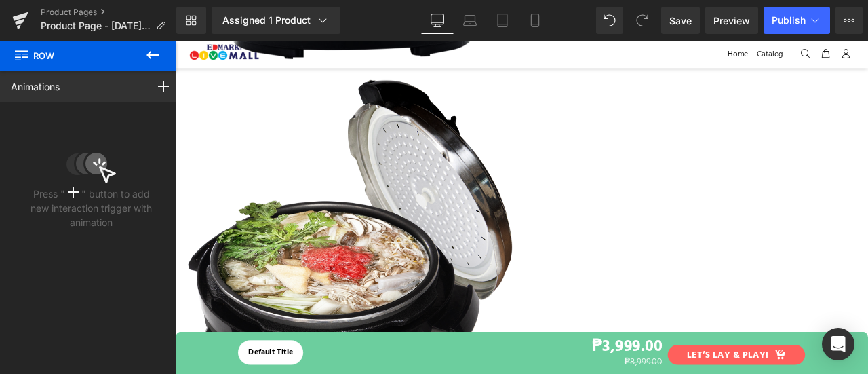
click at [160, 54] on icon at bounding box center [152, 55] width 16 height 16
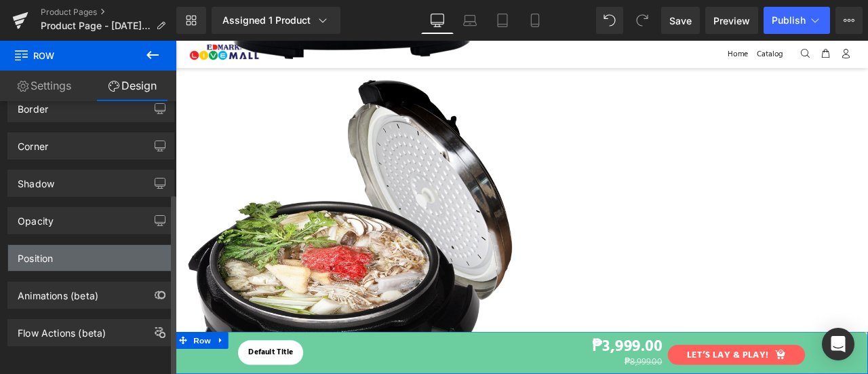
click at [85, 249] on div "Position" at bounding box center [90, 258] width 165 height 26
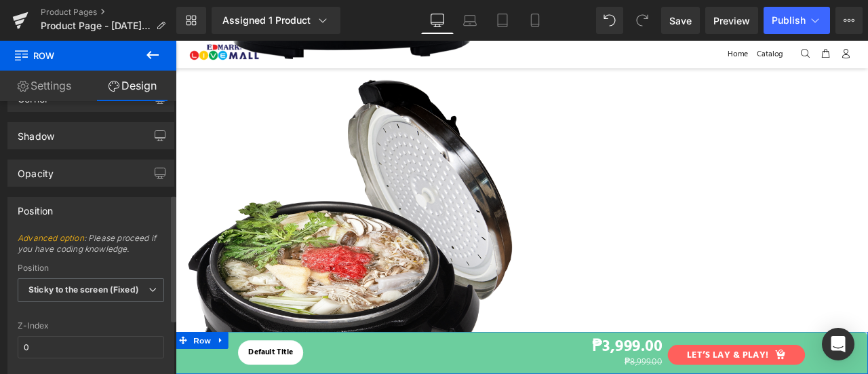
scroll to position [200, 0]
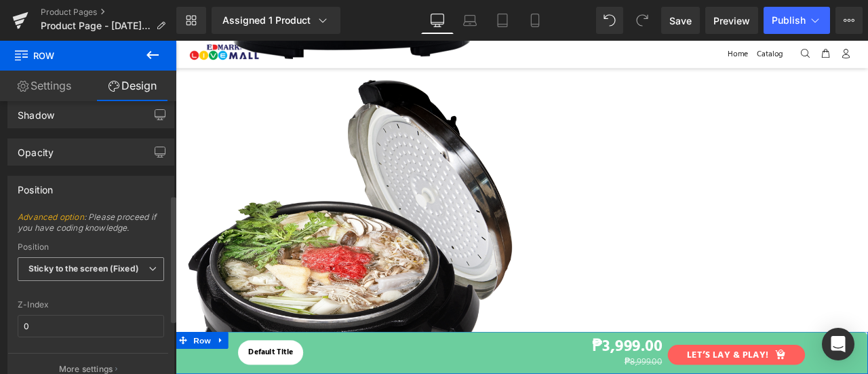
click at [89, 263] on b "Sticky to the screen (Fixed)" at bounding box center [83, 268] width 111 height 10
click at [151, 227] on span "Advanced option : Please proceed if you have coding knowledge." at bounding box center [91, 227] width 147 height 31
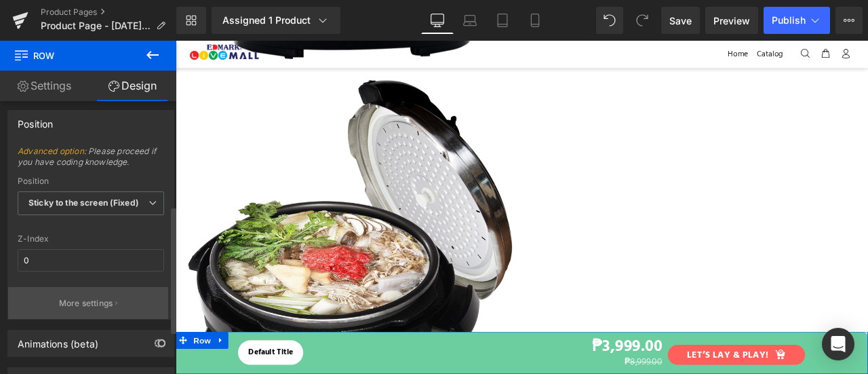
scroll to position [275, 0]
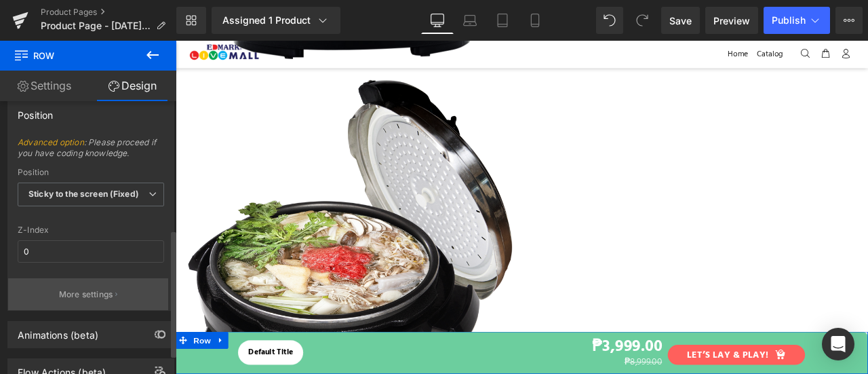
click at [92, 279] on button "More settings" at bounding box center [88, 294] width 160 height 32
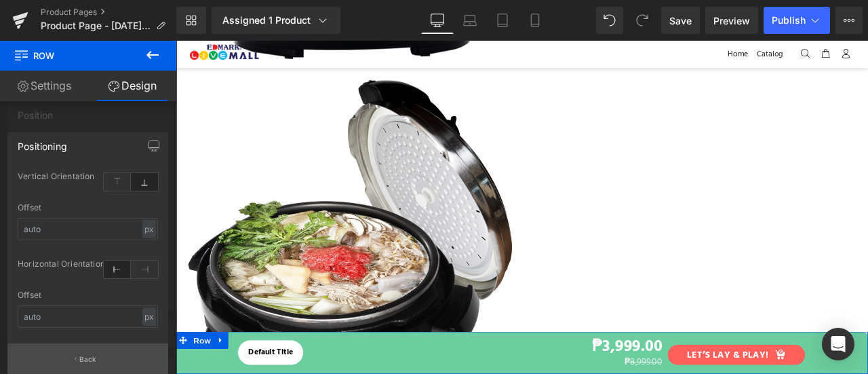
click at [90, 356] on p "Back" at bounding box center [88, 359] width 18 height 10
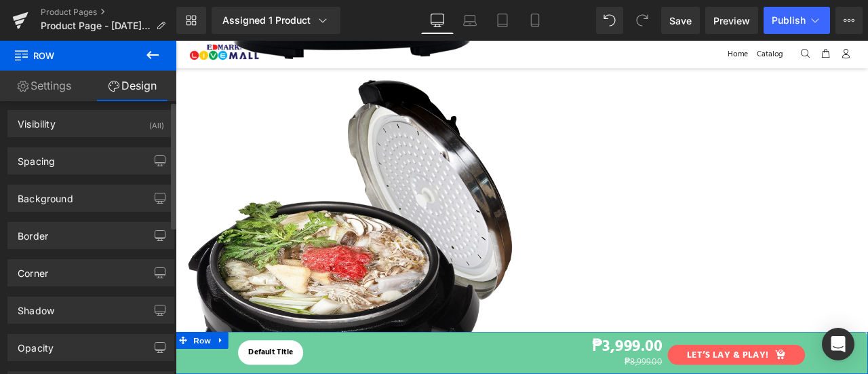
scroll to position [0, 0]
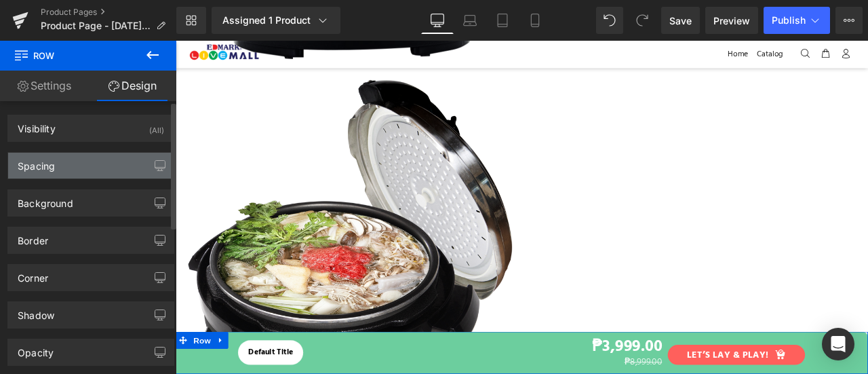
click at [100, 165] on div "Spacing" at bounding box center [90, 166] width 165 height 26
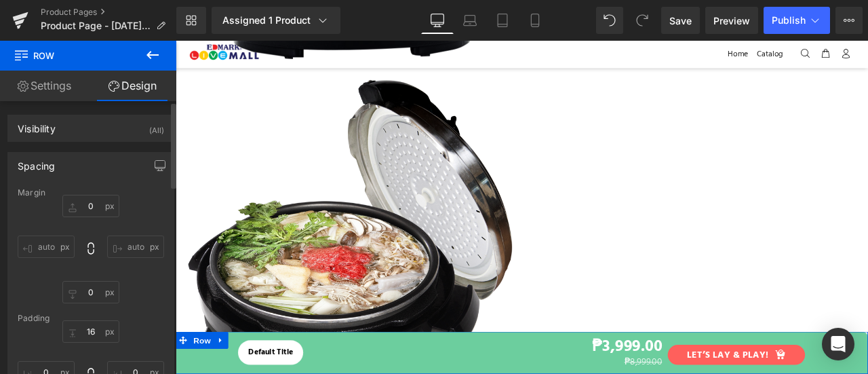
click at [100, 165] on div "Spacing" at bounding box center [90, 166] width 165 height 26
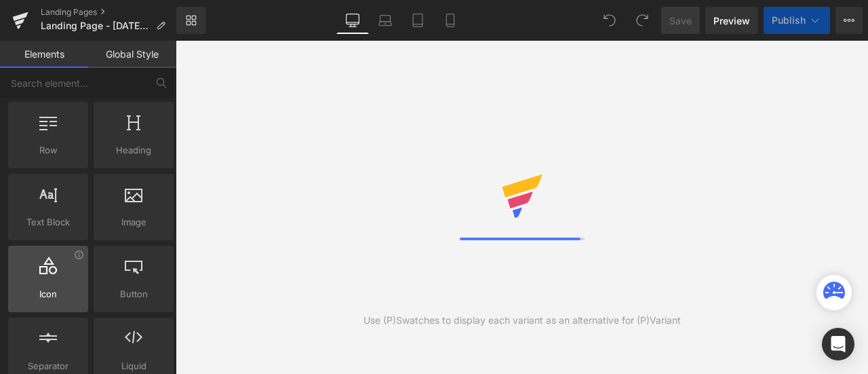
scroll to position [6, 0]
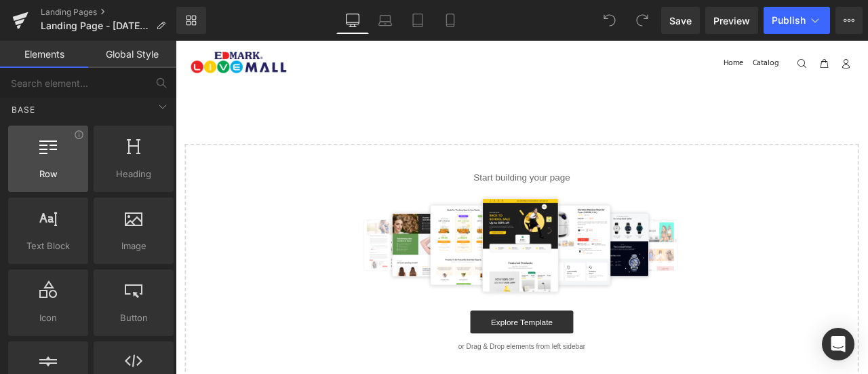
click at [42, 160] on div at bounding box center [48, 151] width 72 height 31
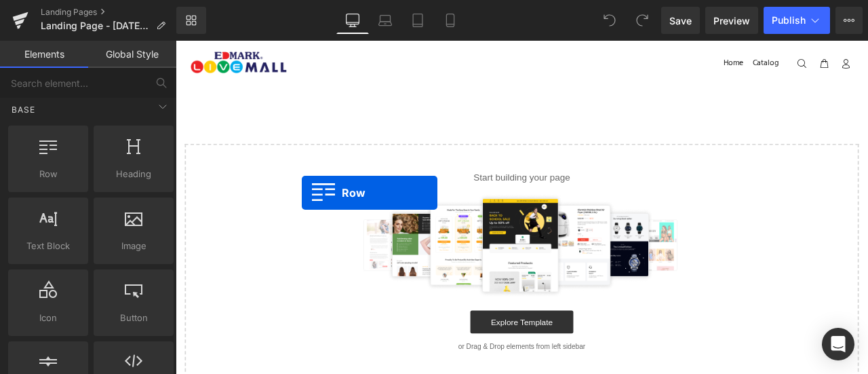
drag, startPoint x: 218, startPoint y: 201, endPoint x: 343, endPoint y: 235, distance: 129.3
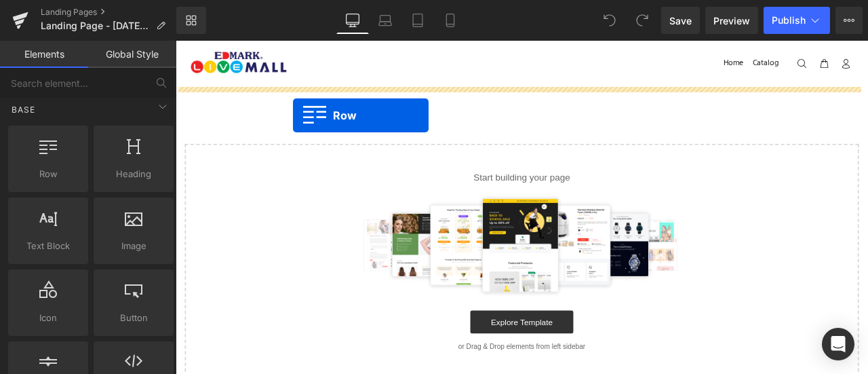
drag, startPoint x: 226, startPoint y: 203, endPoint x: 315, endPoint y: 129, distance: 115.6
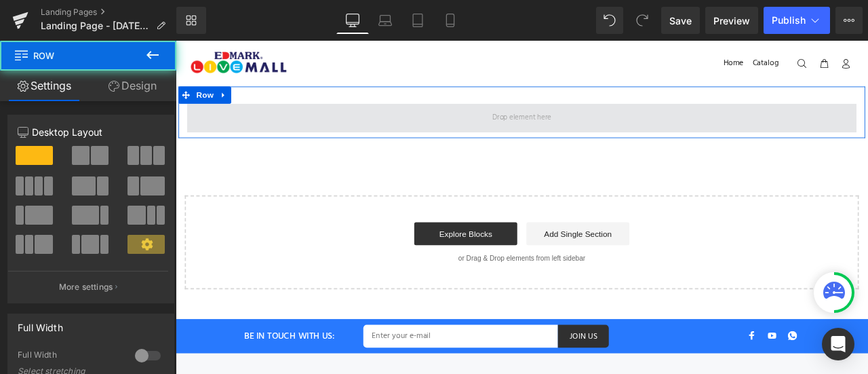
click at [382, 138] on span at bounding box center [586, 132] width 794 height 34
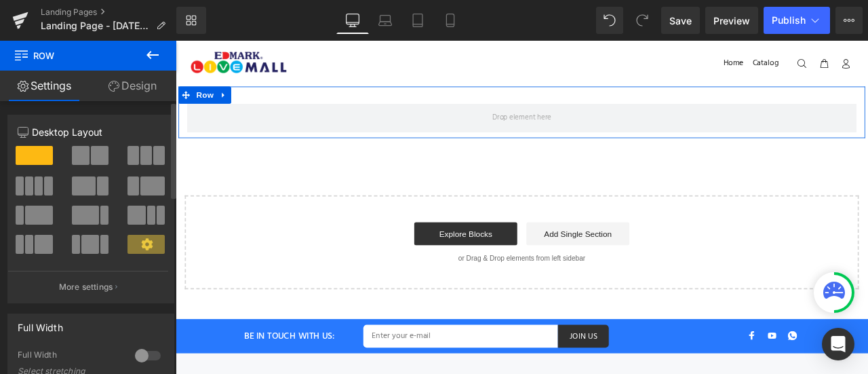
click at [92, 153] on span at bounding box center [100, 155] width 18 height 19
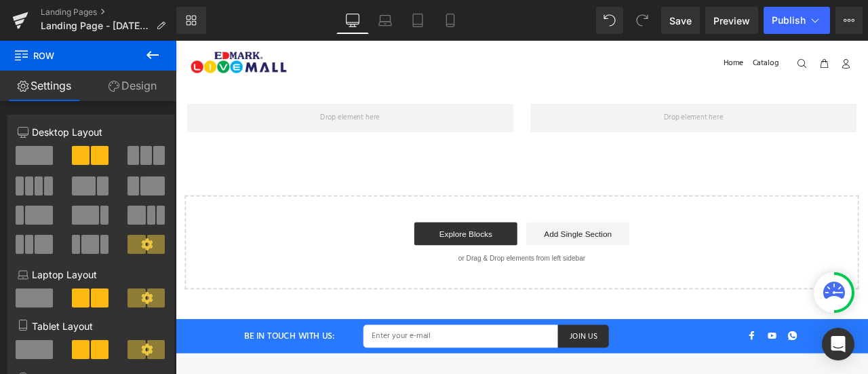
click at [147, 58] on icon at bounding box center [152, 55] width 16 height 16
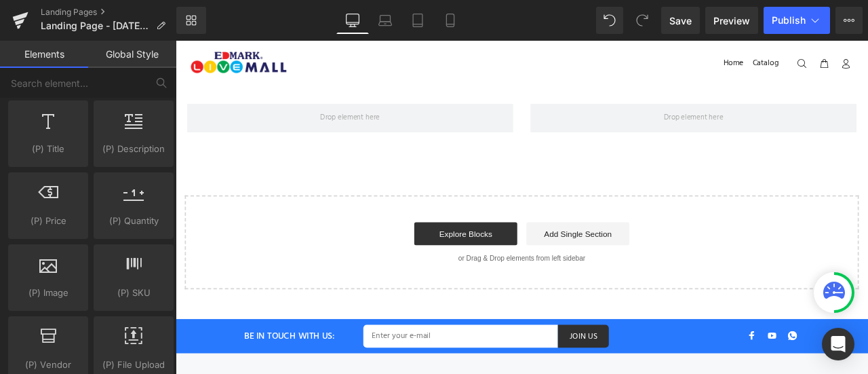
scroll to position [1329, 0]
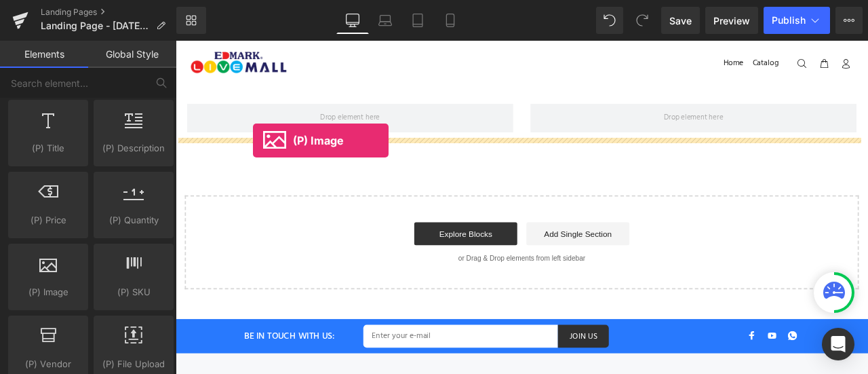
drag, startPoint x: 214, startPoint y: 302, endPoint x: 267, endPoint y: 159, distance: 152.6
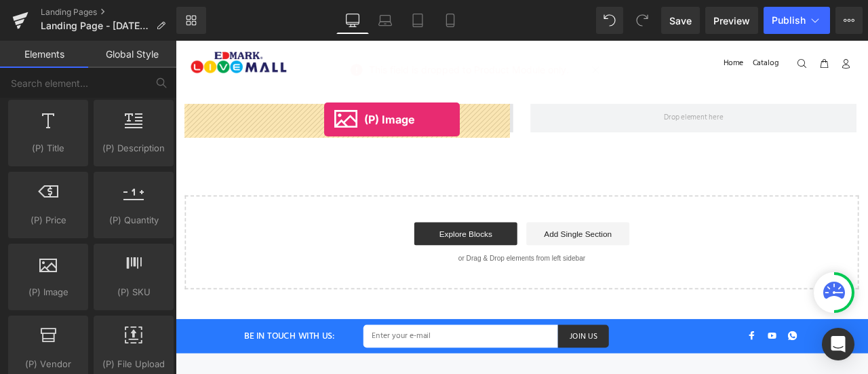
drag, startPoint x: 206, startPoint y: 317, endPoint x: 352, endPoint y: 134, distance: 234.6
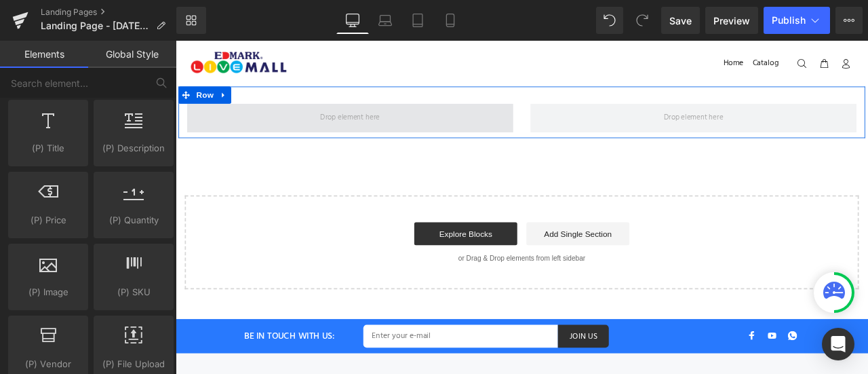
click at [366, 135] on span at bounding box center [383, 132] width 80 height 22
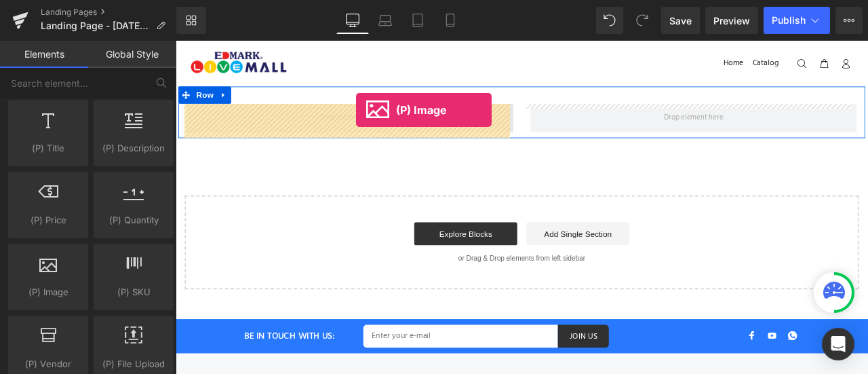
drag, startPoint x: 235, startPoint y: 329, endPoint x: 389, endPoint y: 123, distance: 257.7
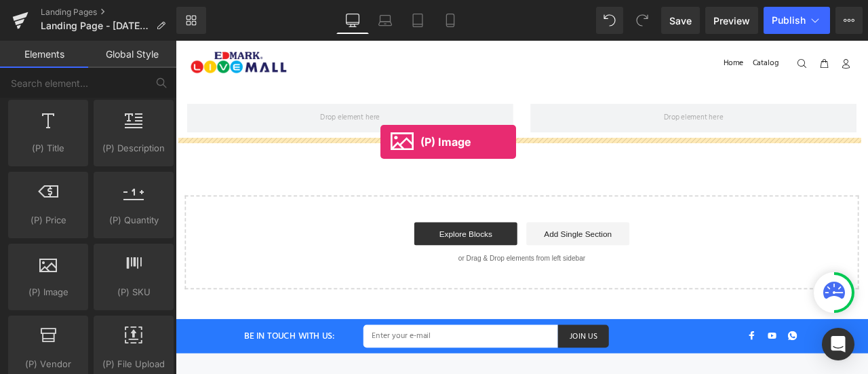
drag, startPoint x: 237, startPoint y: 320, endPoint x: 418, endPoint y: 161, distance: 241.8
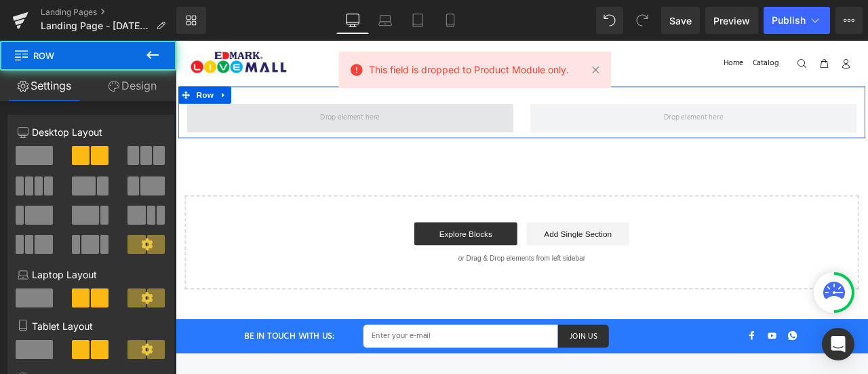
click at [380, 119] on span at bounding box center [382, 132] width 387 height 34
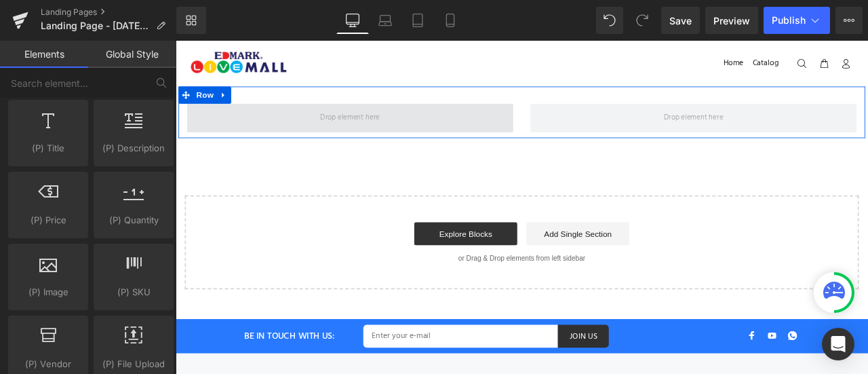
click at [380, 128] on span at bounding box center [383, 132] width 80 height 22
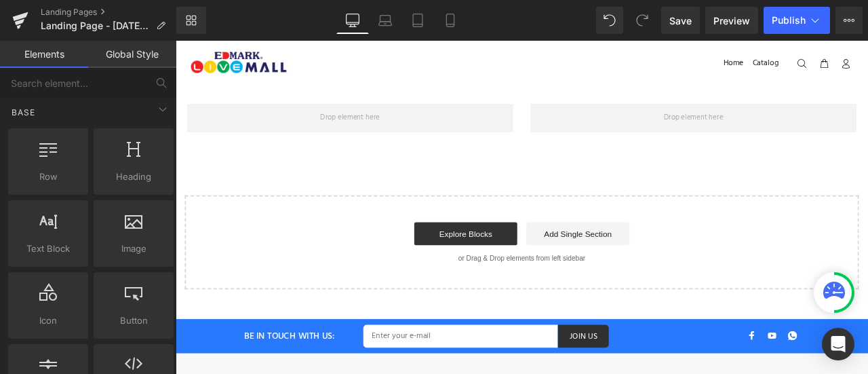
scroll to position [0, 0]
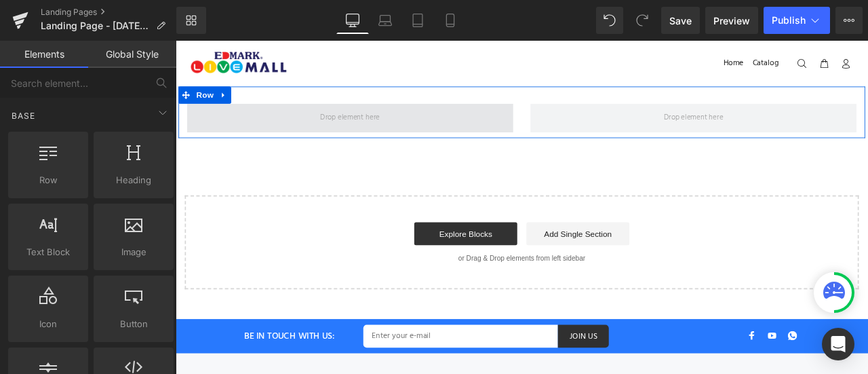
click at [393, 128] on span at bounding box center [383, 132] width 80 height 22
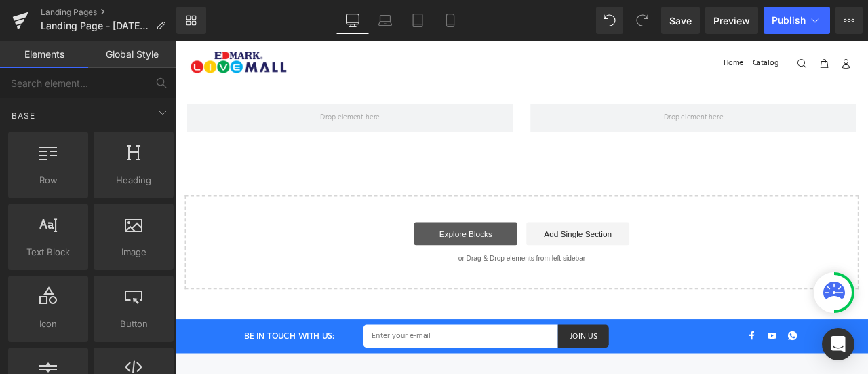
click at [527, 265] on link "Explore Blocks" at bounding box center [520, 269] width 122 height 27
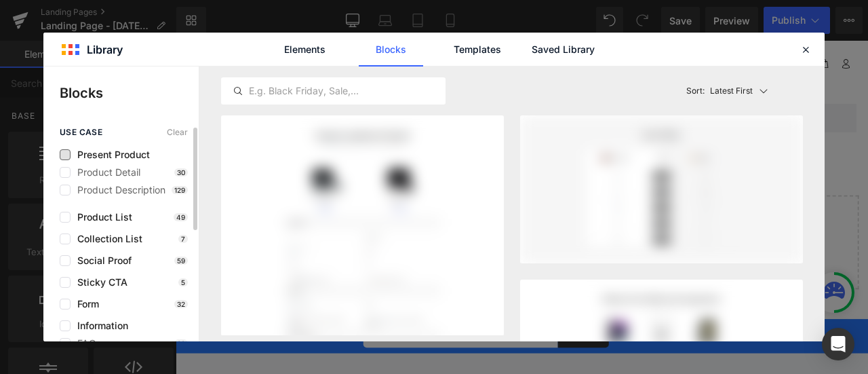
click at [150, 155] on span "Present Product" at bounding box center [110, 154] width 79 height 11
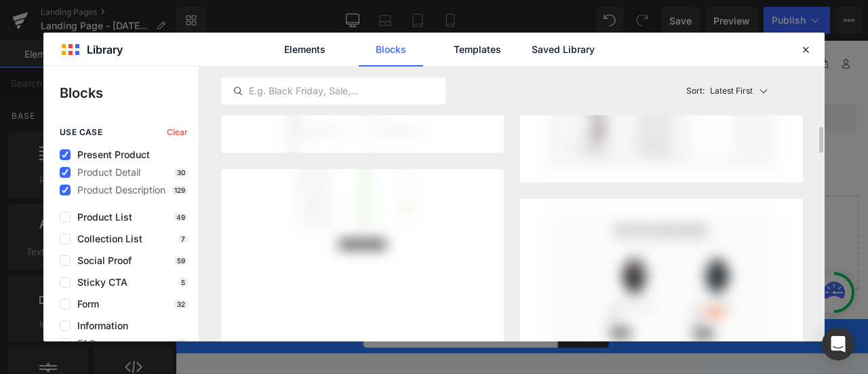
scroll to position [632, 0]
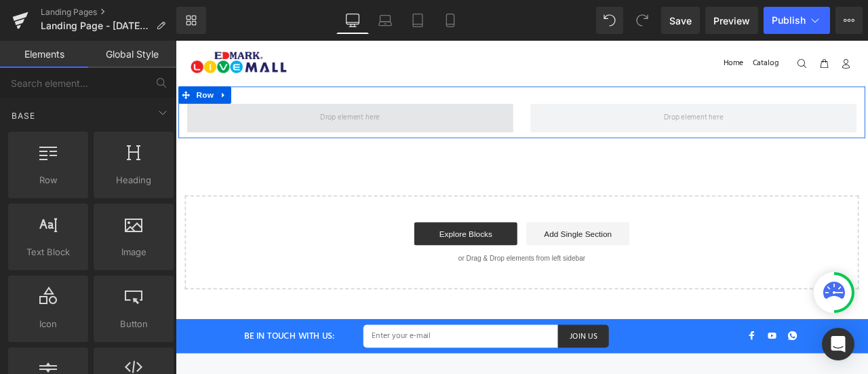
click at [389, 121] on span at bounding box center [382, 132] width 387 height 34
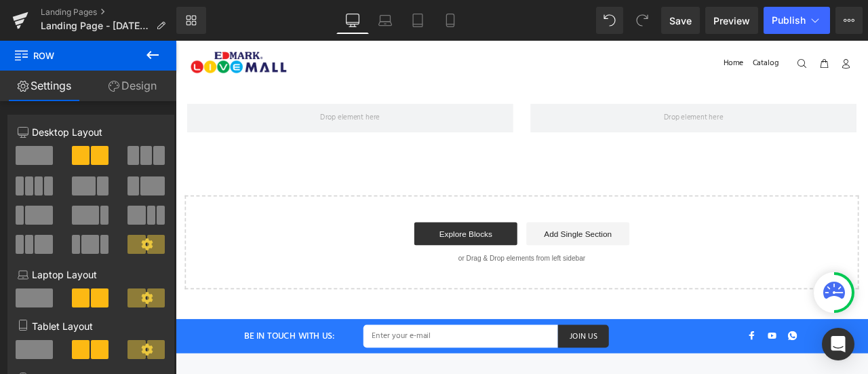
click at [145, 50] on icon at bounding box center [152, 55] width 16 height 16
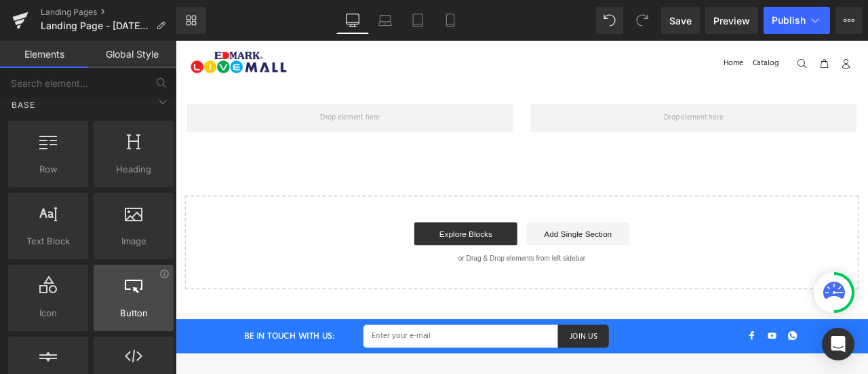
scroll to position [0, 0]
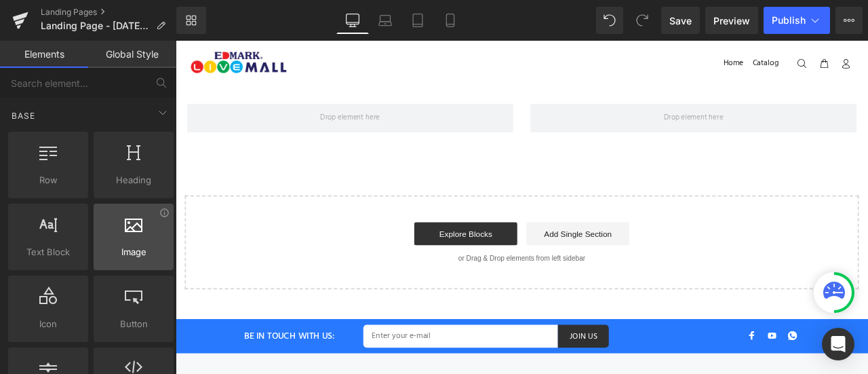
click at [142, 226] on div at bounding box center [134, 229] width 72 height 31
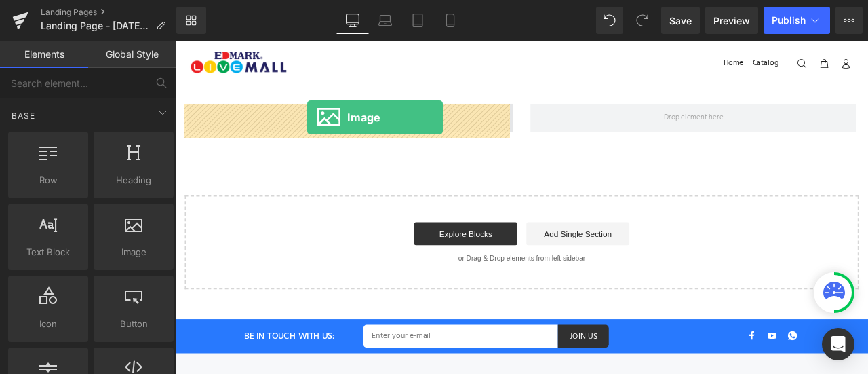
drag, startPoint x: 310, startPoint y: 277, endPoint x: 332, endPoint y: 132, distance: 146.8
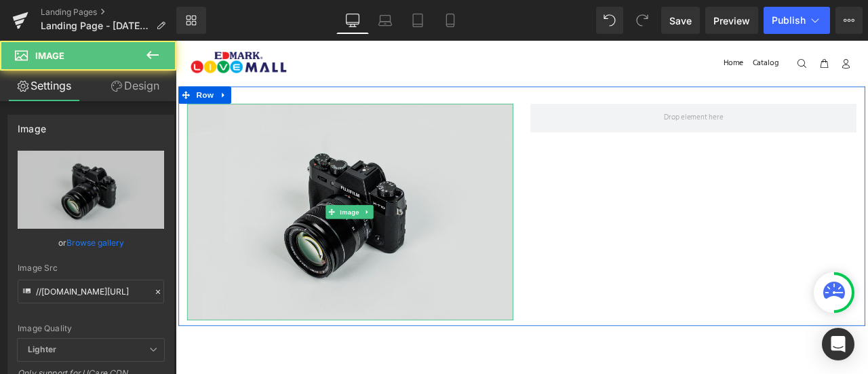
click at [325, 230] on img at bounding box center [382, 243] width 387 height 256
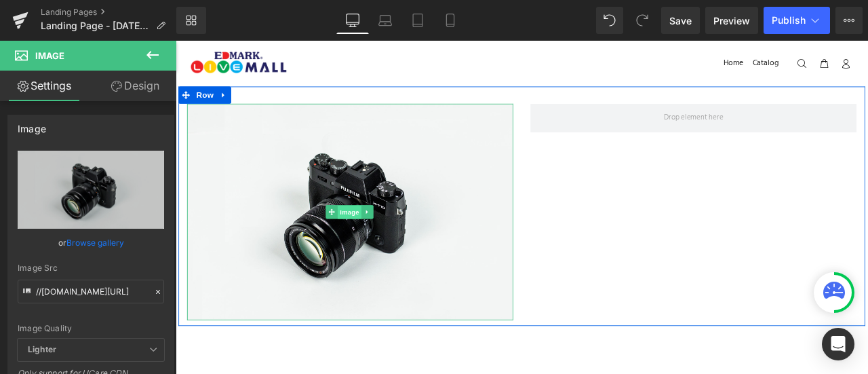
click at [374, 238] on span "Image" at bounding box center [382, 244] width 28 height 16
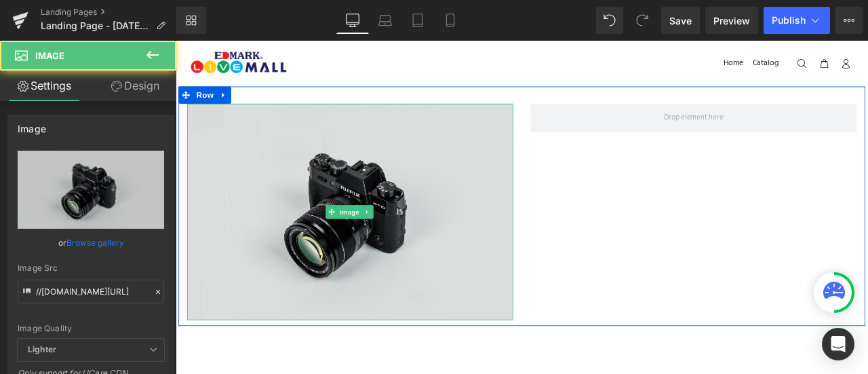
click at [323, 228] on img at bounding box center [382, 243] width 387 height 256
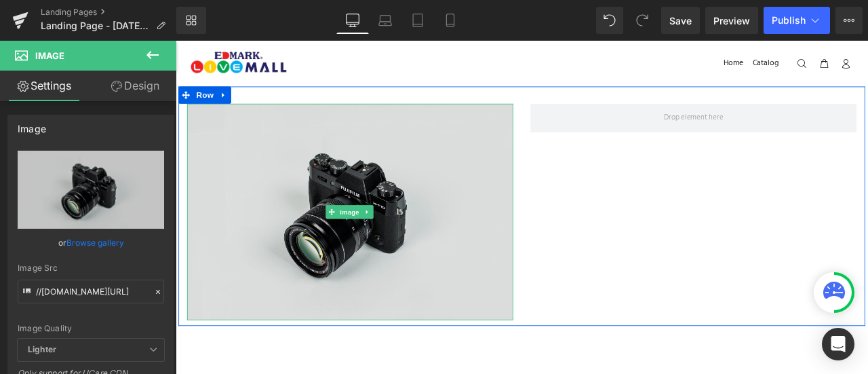
click at [397, 139] on img at bounding box center [382, 243] width 387 height 256
click at [511, 229] on img at bounding box center [382, 243] width 387 height 256
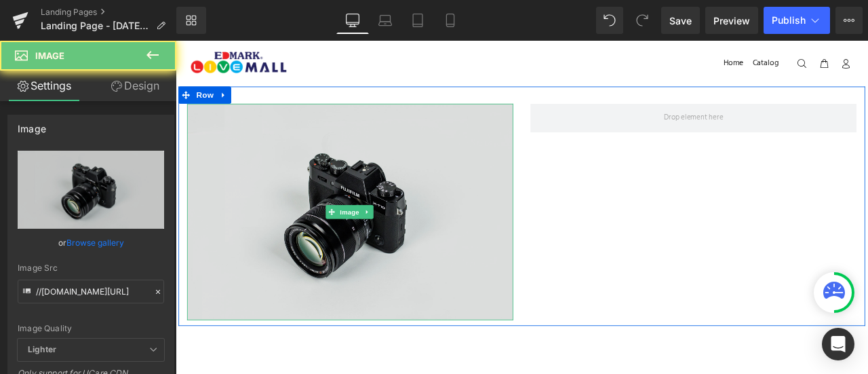
click at [511, 229] on img at bounding box center [382, 243] width 387 height 256
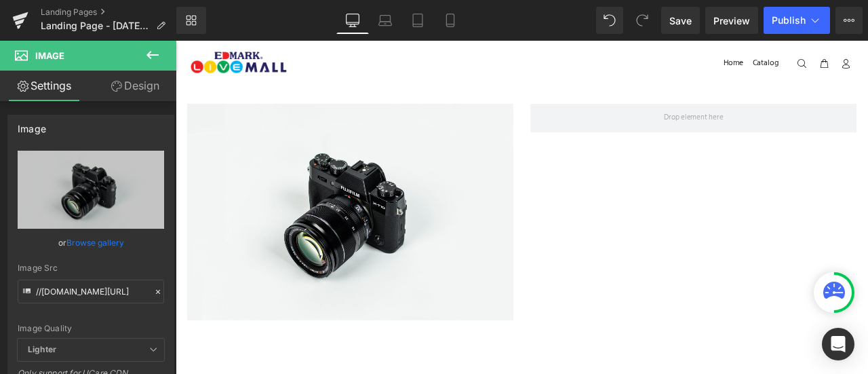
click at [155, 54] on icon at bounding box center [152, 55] width 16 height 16
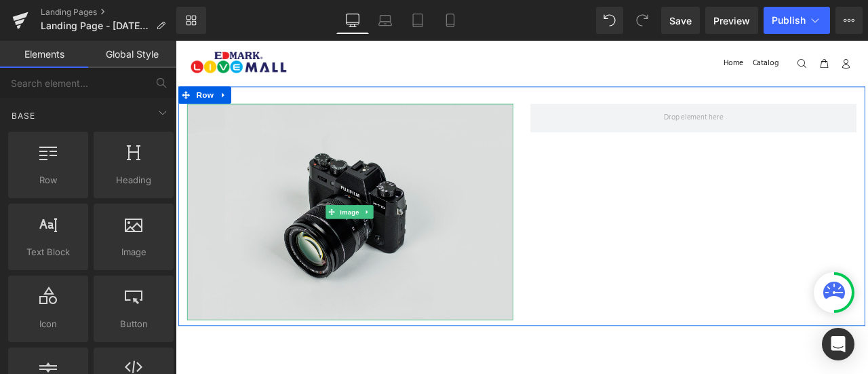
click at [337, 165] on img at bounding box center [382, 243] width 387 height 256
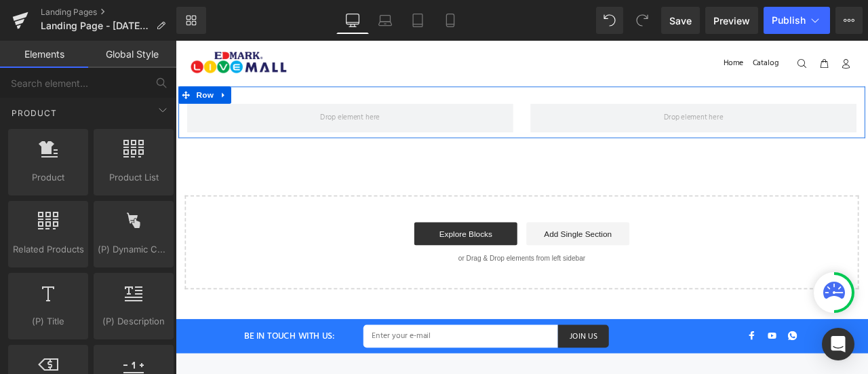
scroll to position [1159, 0]
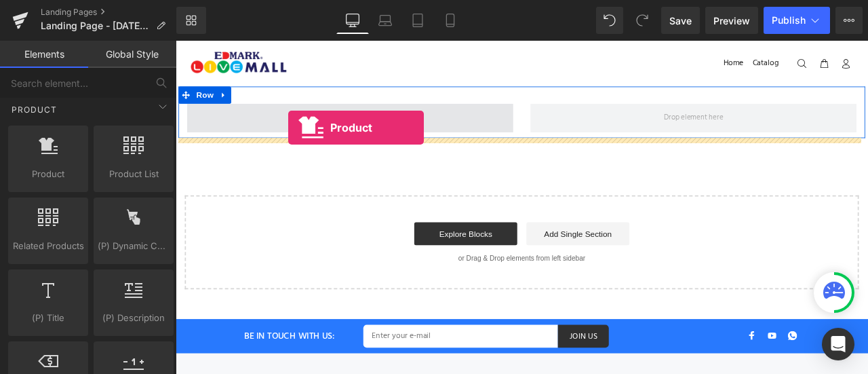
drag, startPoint x: 233, startPoint y: 207, endPoint x: 309, endPoint y: 144, distance: 98.7
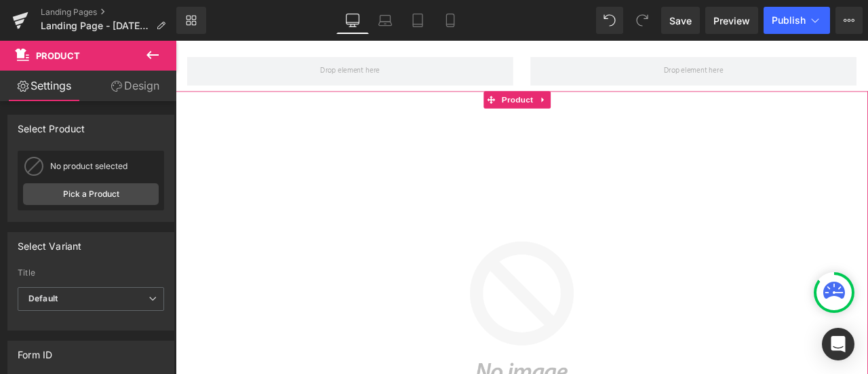
scroll to position [0, 0]
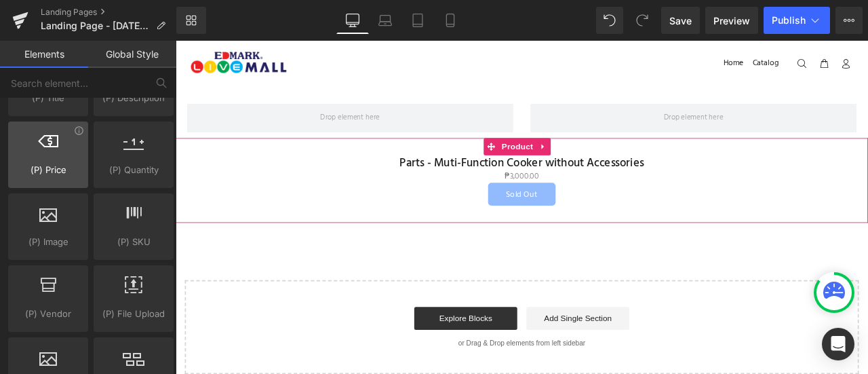
scroll to position [1388, 0]
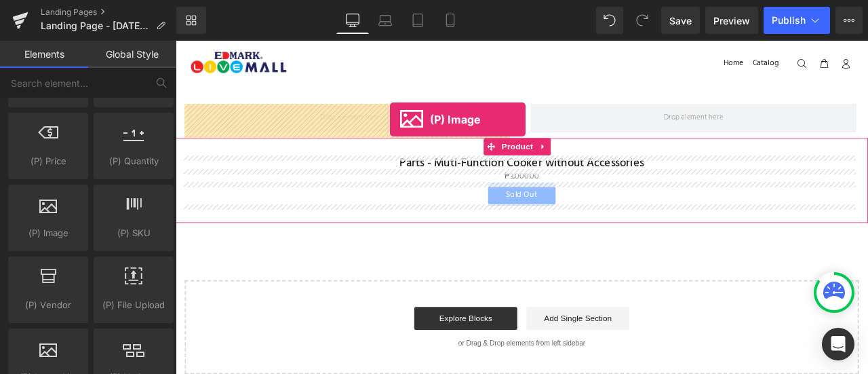
drag, startPoint x: 230, startPoint y: 250, endPoint x: 430, endPoint y: 134, distance: 231.6
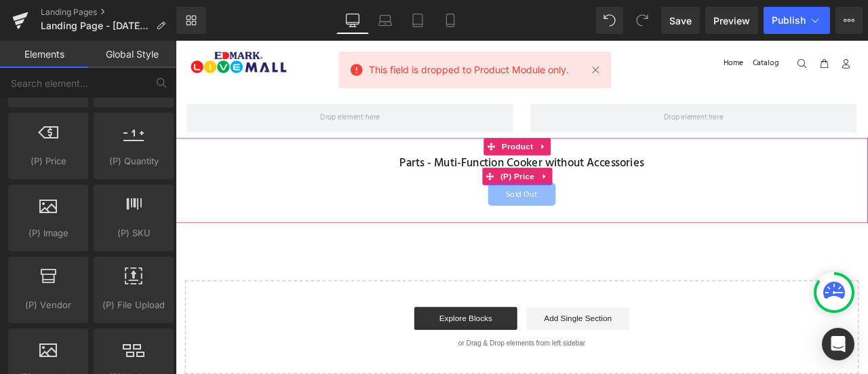
click at [432, 197] on div "₱0 ₱3,000.00" at bounding box center [585, 201] width 807 height 15
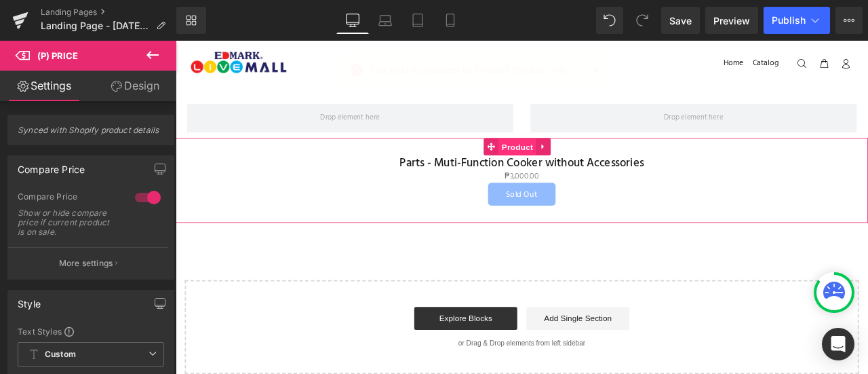
click at [589, 171] on span "Product" at bounding box center [581, 167] width 44 height 20
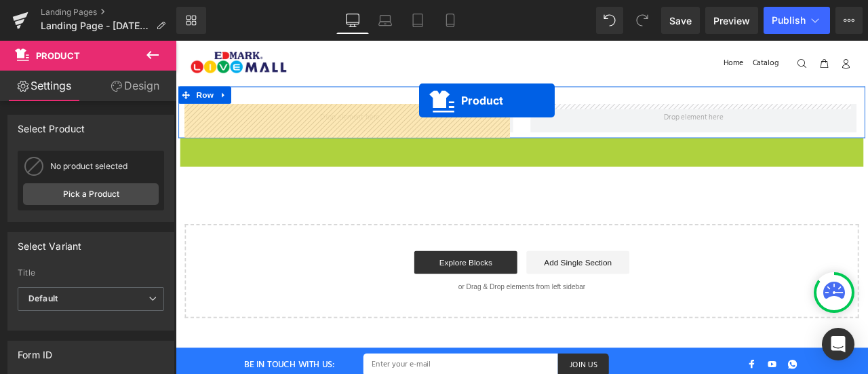
drag, startPoint x: 585, startPoint y: 161, endPoint x: 461, endPoint y: 115, distance: 132.7
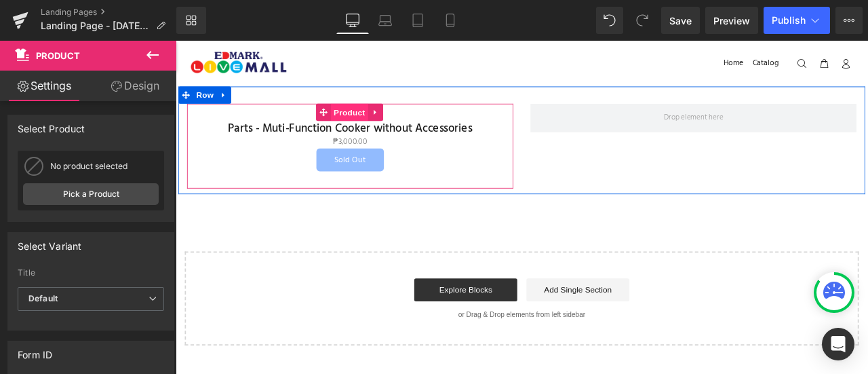
click at [388, 134] on span "Product" at bounding box center [381, 125] width 44 height 20
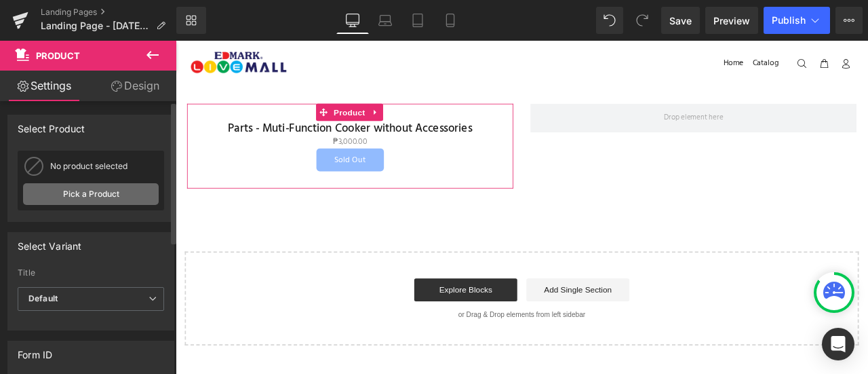
click at [92, 202] on link "Pick a Product" at bounding box center [91, 194] width 136 height 22
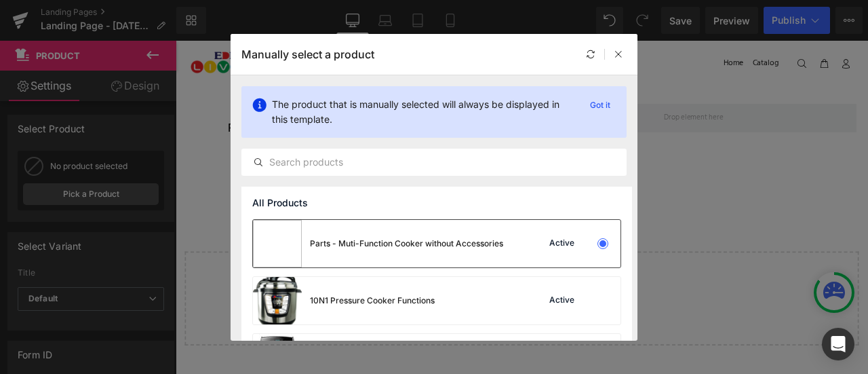
click at [395, 245] on div "Parts - Muti-Function Cooker without Accessories" at bounding box center [406, 243] width 193 height 12
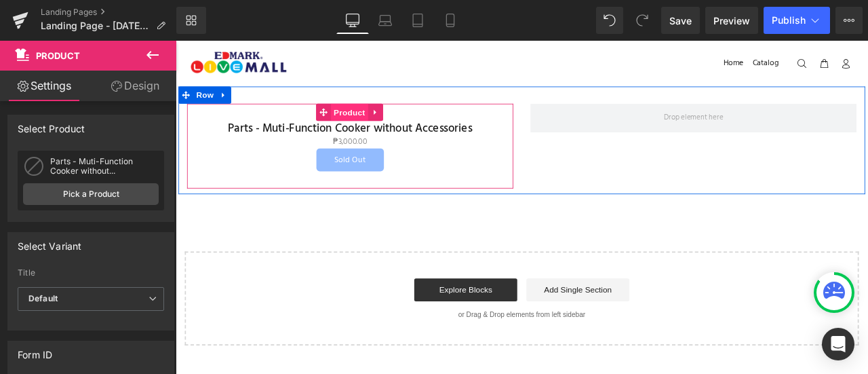
click at [388, 125] on span "Product" at bounding box center [381, 125] width 44 height 20
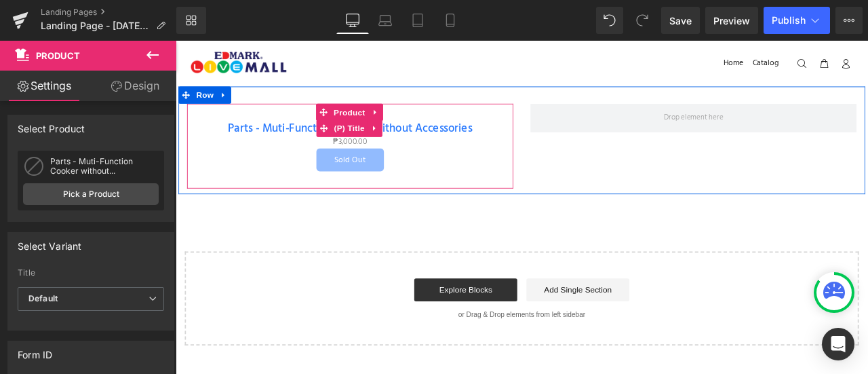
click at [433, 143] on link "Parts - Muti-Function Cooker without Accessories" at bounding box center [383, 145] width 290 height 16
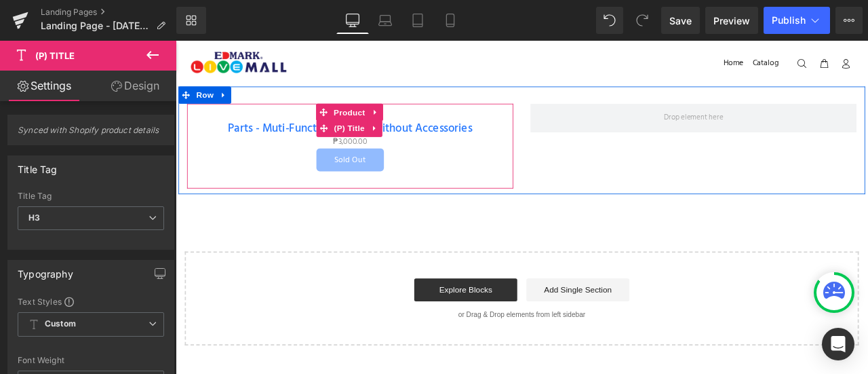
click at [450, 144] on link "Parts - Muti-Function Cooker without Accessories" at bounding box center [383, 145] width 290 height 16
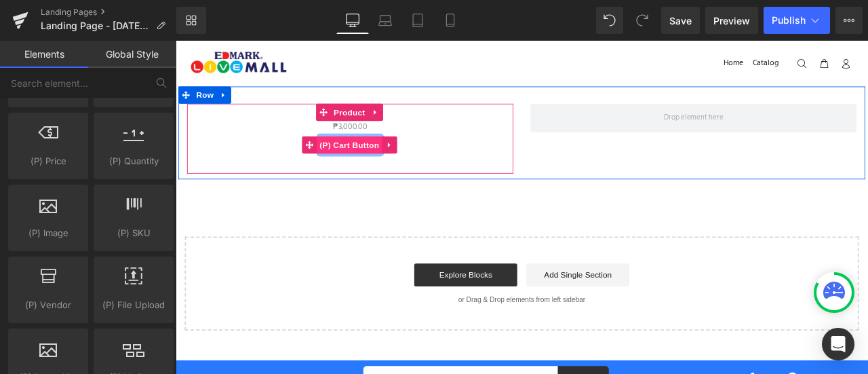
click at [406, 164] on span "(P) Cart Button" at bounding box center [381, 164] width 77 height 20
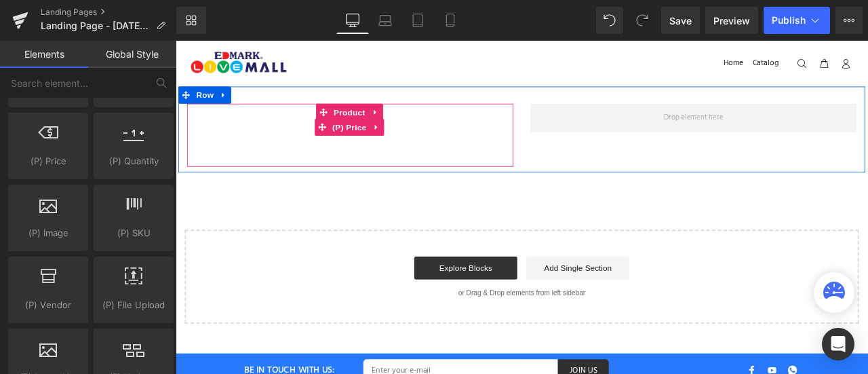
click at [389, 142] on span "(P) Price" at bounding box center [381, 143] width 47 height 20
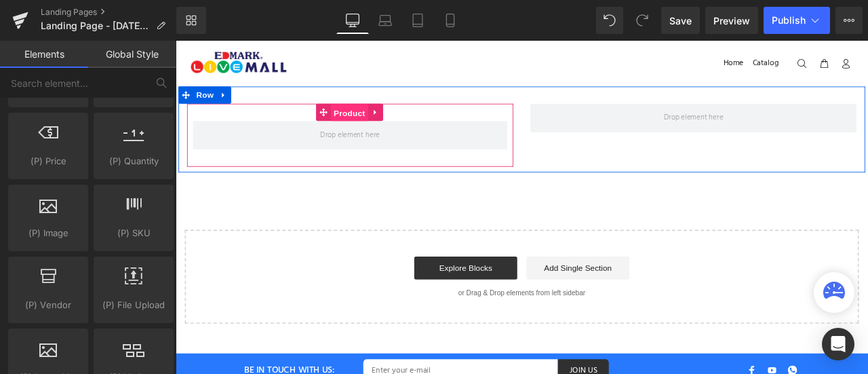
click at [383, 128] on span "Product" at bounding box center [381, 126] width 44 height 20
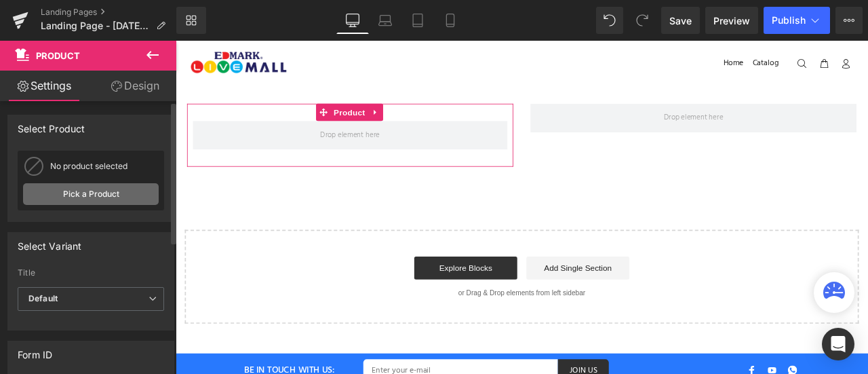
click at [103, 193] on link "Pick a Product" at bounding box center [91, 194] width 136 height 22
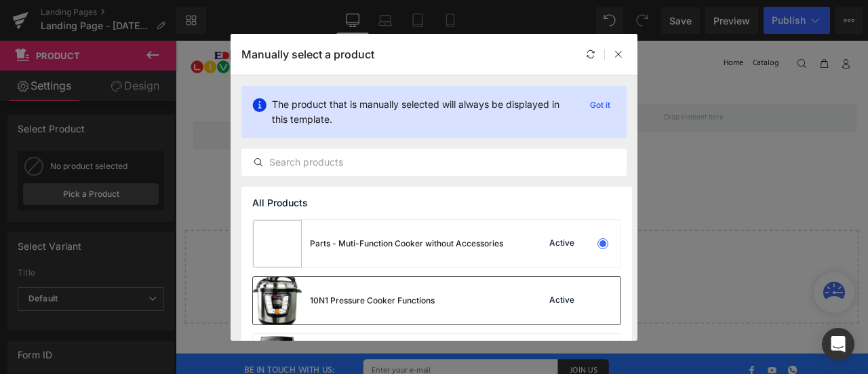
click at [395, 294] on div "10N1 Pressure Cooker Functions" at bounding box center [372, 300] width 125 height 12
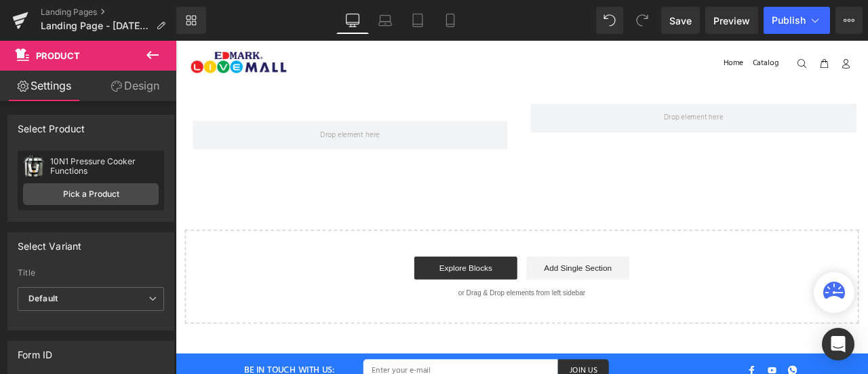
click at [153, 54] on icon at bounding box center [152, 55] width 16 height 16
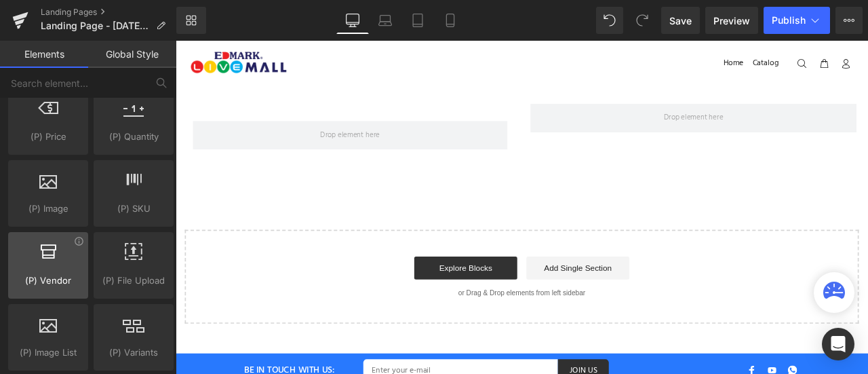
scroll to position [1405, 0]
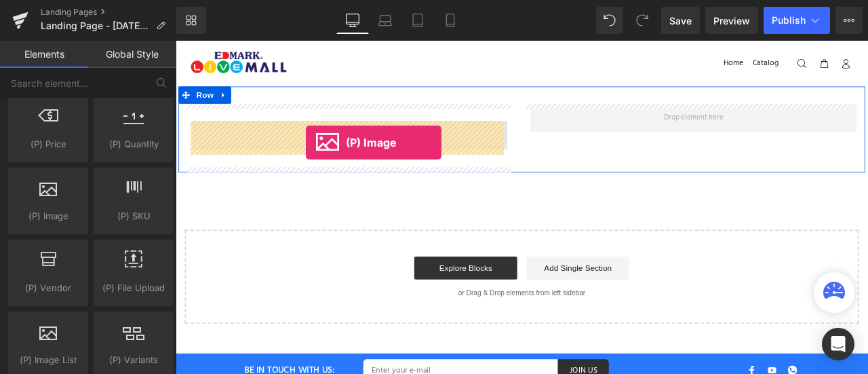
drag, startPoint x: 225, startPoint y: 241, endPoint x: 330, endPoint y: 161, distance: 131.7
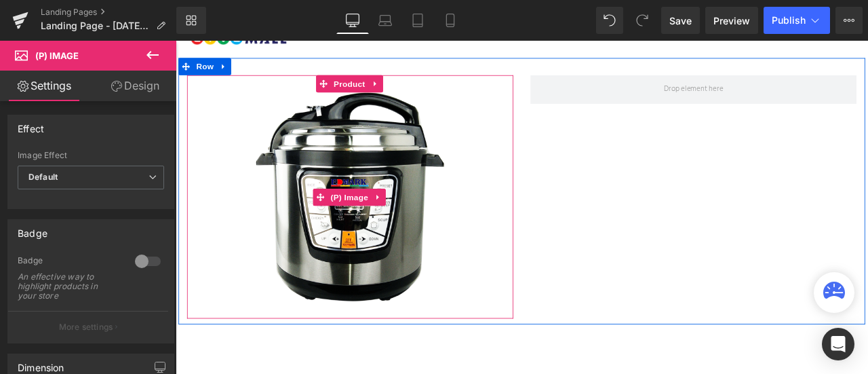
scroll to position [33, 0]
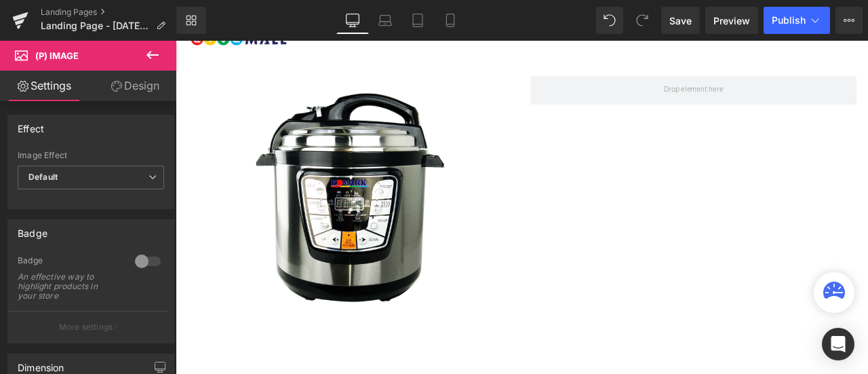
click at [156, 53] on icon at bounding box center [152, 55] width 16 height 16
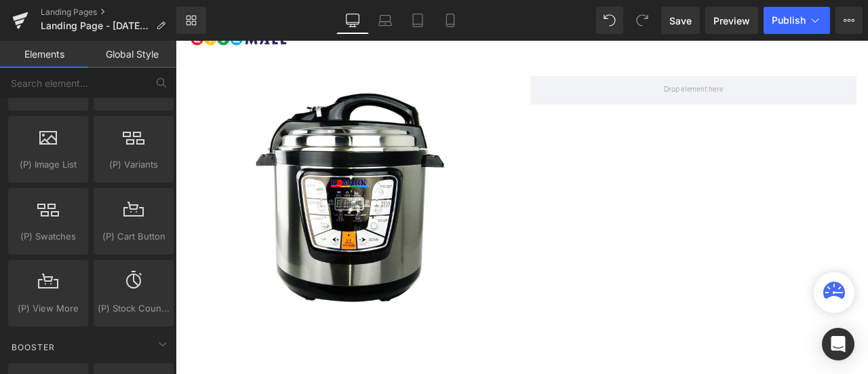
scroll to position [1601, 0]
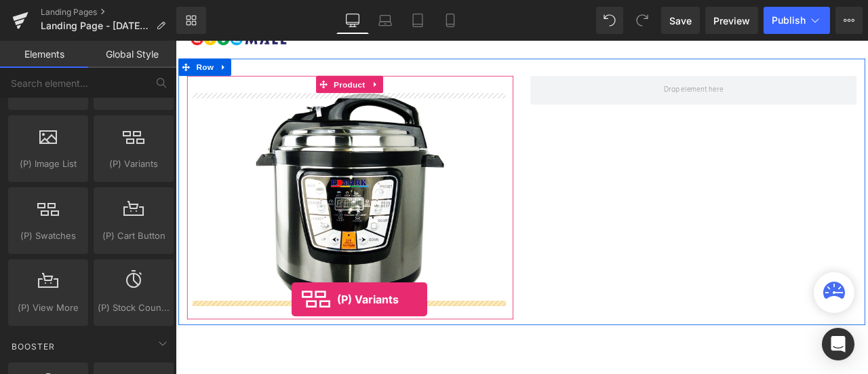
drag, startPoint x: 307, startPoint y: 181, endPoint x: 313, endPoint y: 347, distance: 165.6
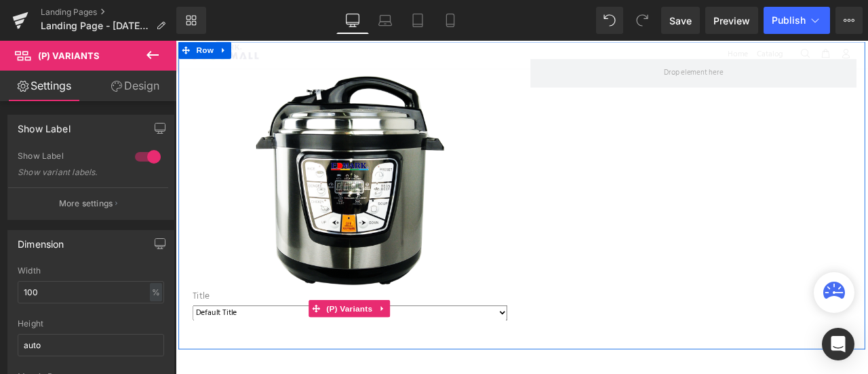
scroll to position [57, 0]
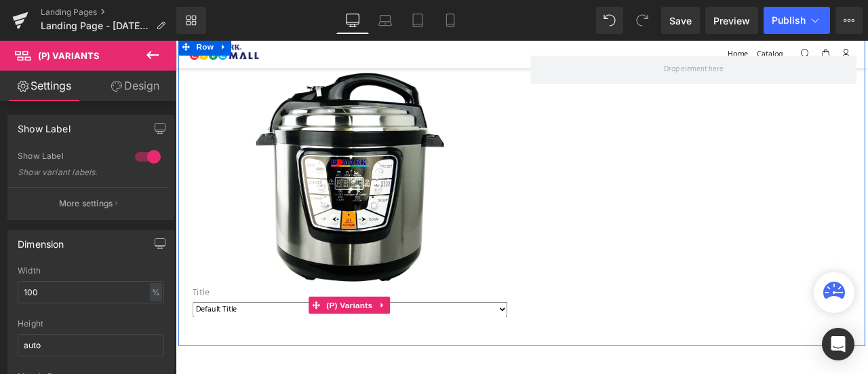
click at [325, 360] on select "Default Title" at bounding box center [382, 359] width 373 height 18
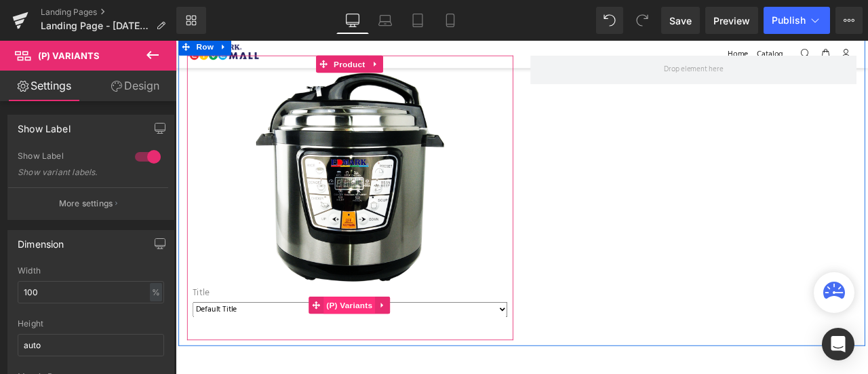
click at [385, 344] on span "(P) Variants" at bounding box center [382, 354] width 62 height 20
click at [385, 345] on span "(P) Variants" at bounding box center [382, 355] width 62 height 20
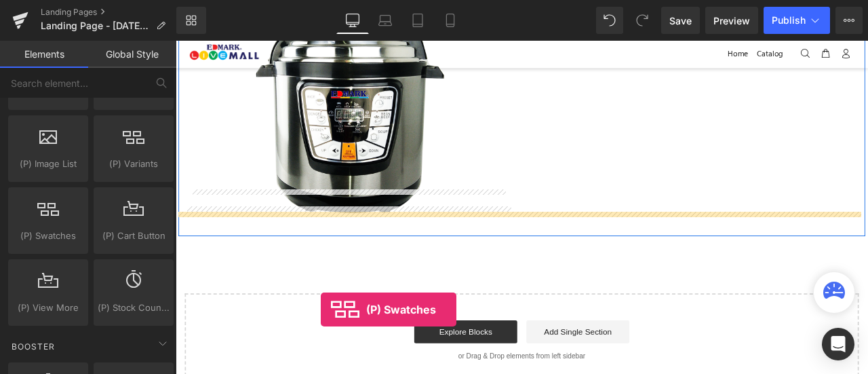
scroll to position [165, 0]
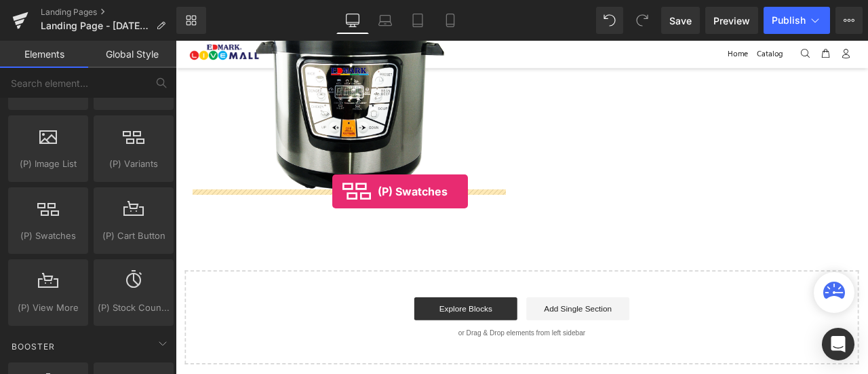
drag, startPoint x: 234, startPoint y: 260, endPoint x: 362, endPoint y: 219, distance: 134.1
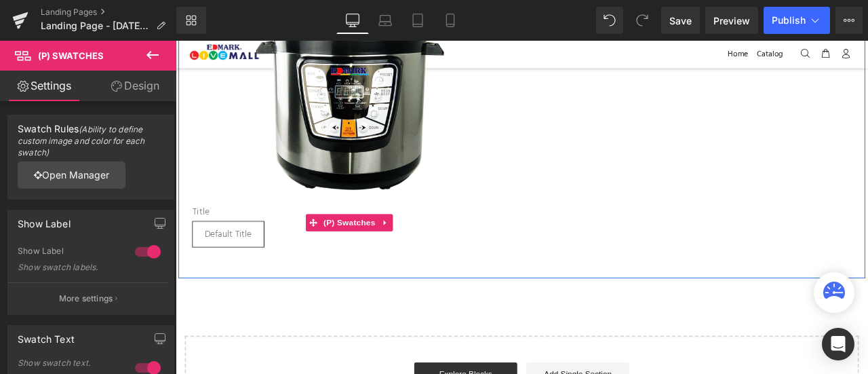
click at [248, 265] on span "Default Title" at bounding box center [238, 270] width 56 height 28
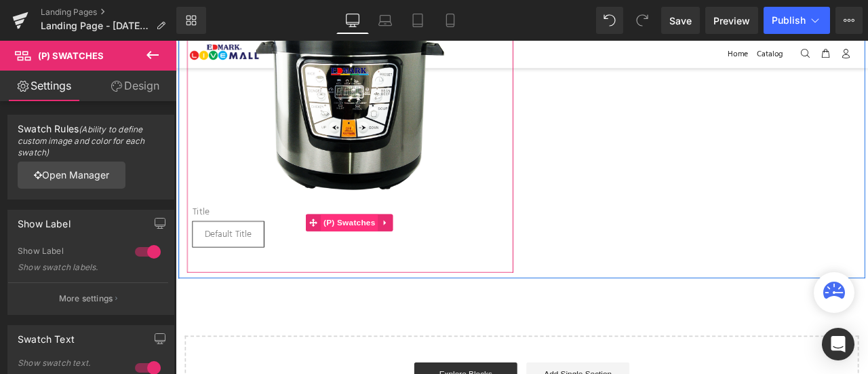
click at [373, 248] on span "(P) Swatches" at bounding box center [381, 256] width 69 height 20
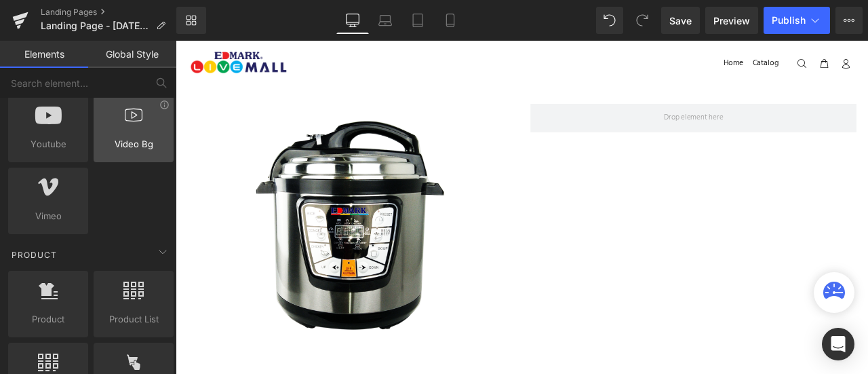
scroll to position [1015, 0]
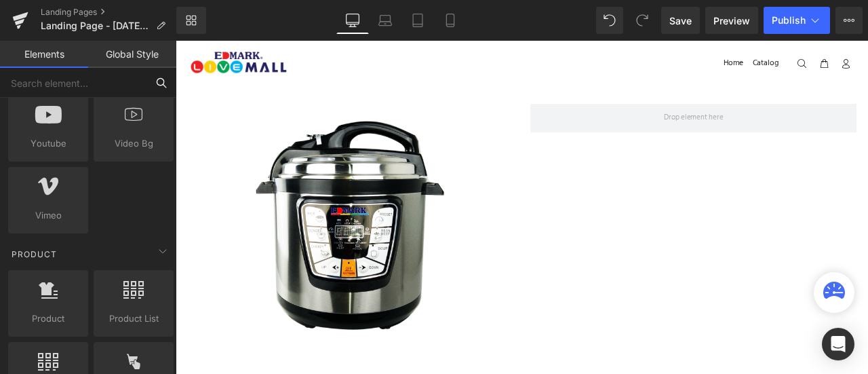
click at [102, 79] on input "text" at bounding box center [73, 83] width 147 height 30
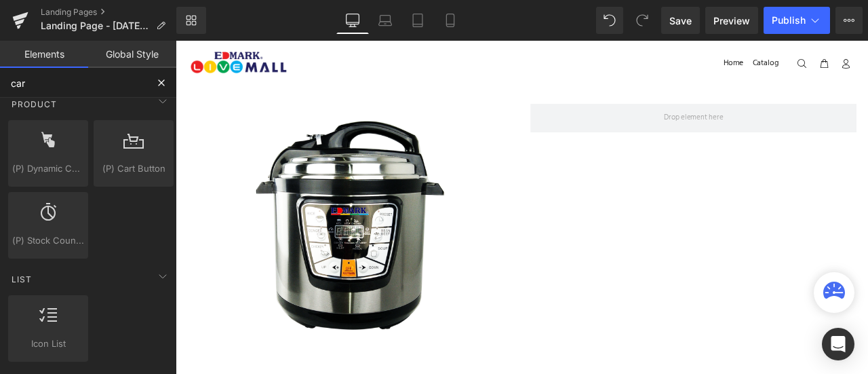
type input "caro"
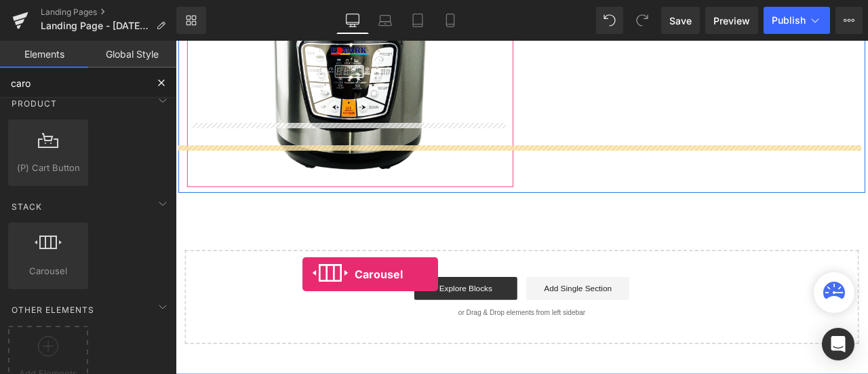
scroll to position [244, 0]
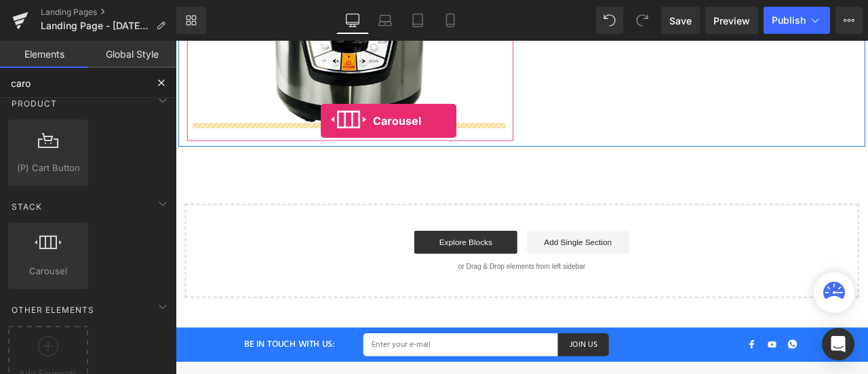
drag, startPoint x: 223, startPoint y: 290, endPoint x: 348, endPoint y: 136, distance: 198.7
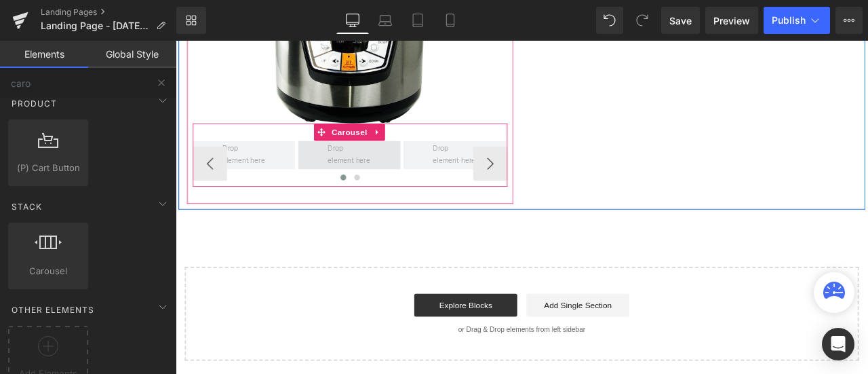
click at [352, 170] on span at bounding box center [381, 176] width 61 height 37
click at [374, 147] on span "Carousel" at bounding box center [381, 150] width 49 height 20
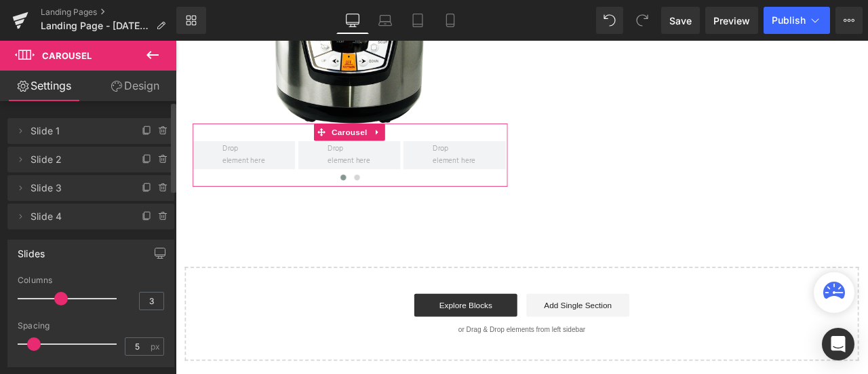
click at [90, 132] on span "Slide 1" at bounding box center [78, 131] width 94 height 26
click at [155, 124] on div at bounding box center [156, 126] width 35 height 16
click at [161, 128] on icon at bounding box center [162, 127] width 3 height 1
click at [157, 128] on button "Delete" at bounding box center [149, 132] width 43 height 18
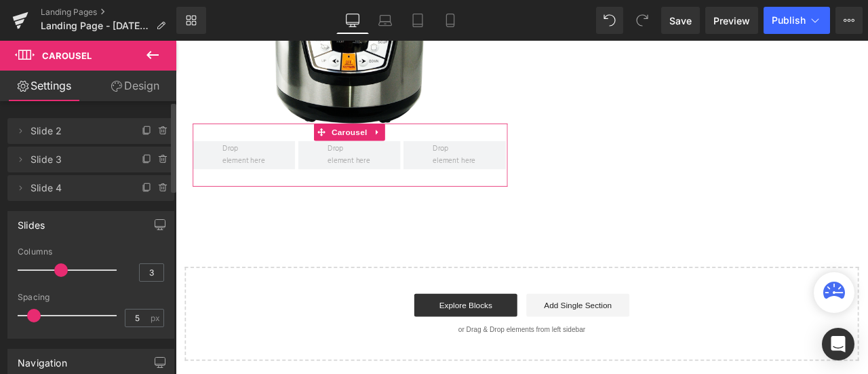
click at [161, 128] on icon at bounding box center [162, 127] width 3 height 1
click at [157, 128] on button "Delete" at bounding box center [149, 132] width 43 height 18
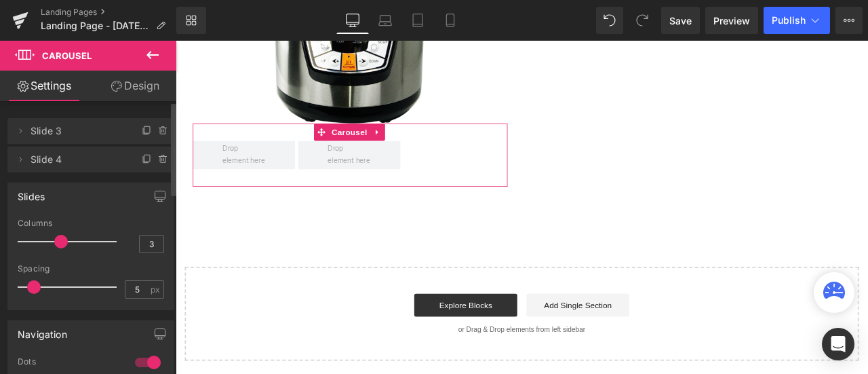
click at [161, 128] on icon at bounding box center [162, 127] width 3 height 1
click at [157, 128] on button "Delete" at bounding box center [149, 132] width 43 height 18
